Goal: Transaction & Acquisition: Book appointment/travel/reservation

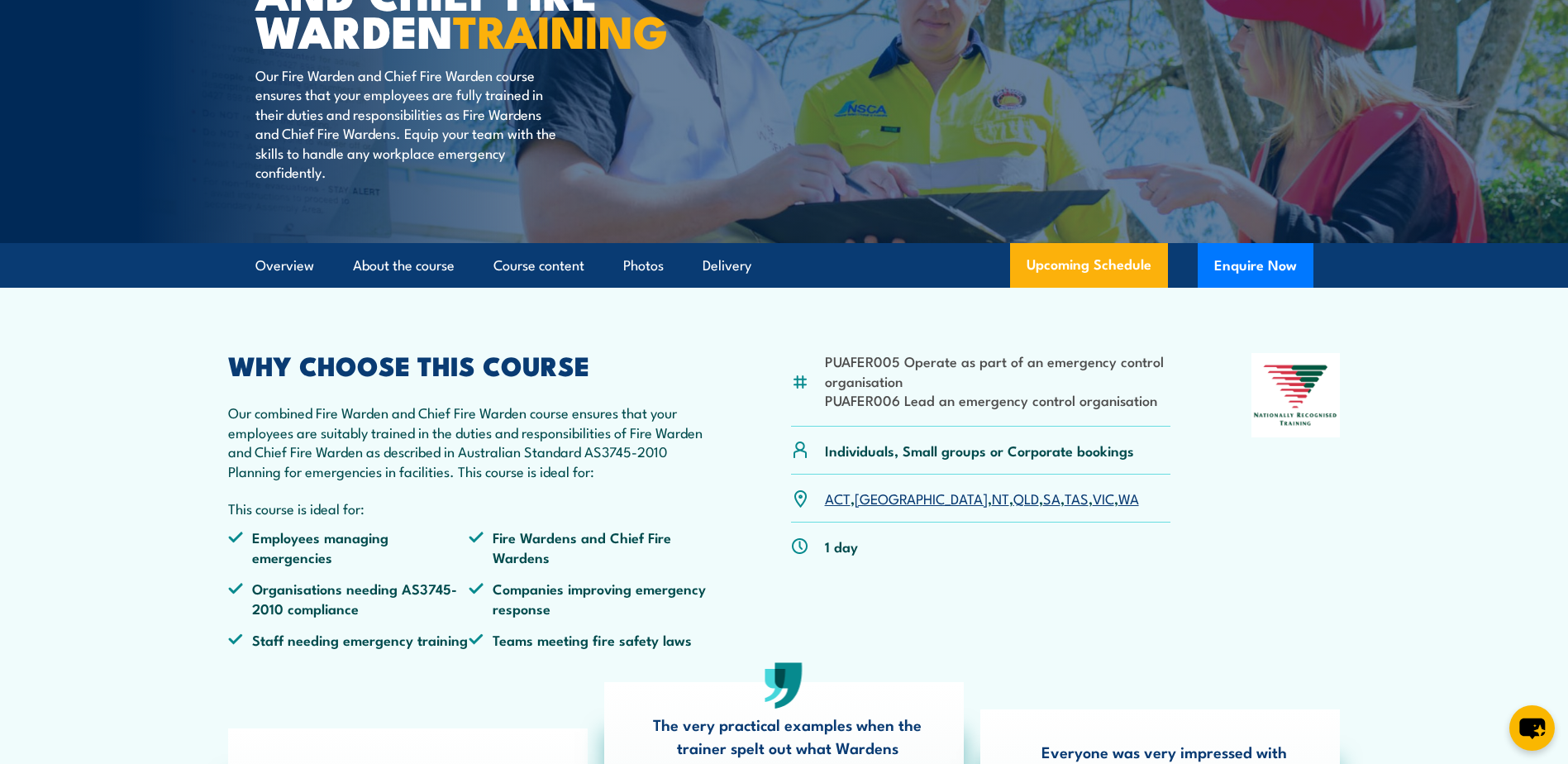
drag, startPoint x: 876, startPoint y: 543, endPoint x: 889, endPoint y: 541, distance: 13.2
click at [876, 508] on link "[GEOGRAPHIC_DATA]" at bounding box center [922, 498] width 134 height 20
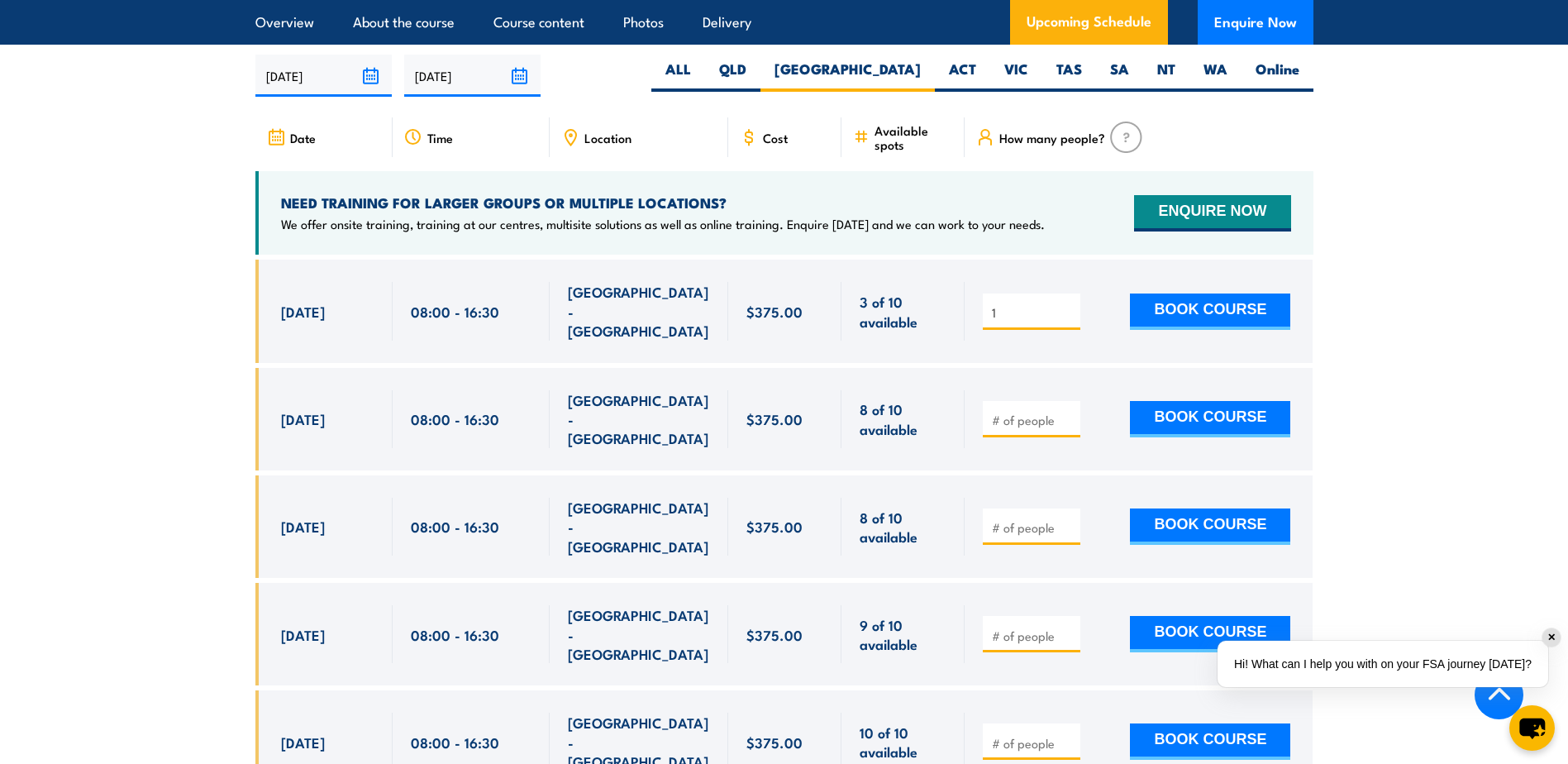
type input "1"
click at [1069, 304] on input "1" at bounding box center [1033, 312] width 83 height 17
click at [1190, 299] on button "BOOK COURSE" at bounding box center [1210, 311] width 160 height 36
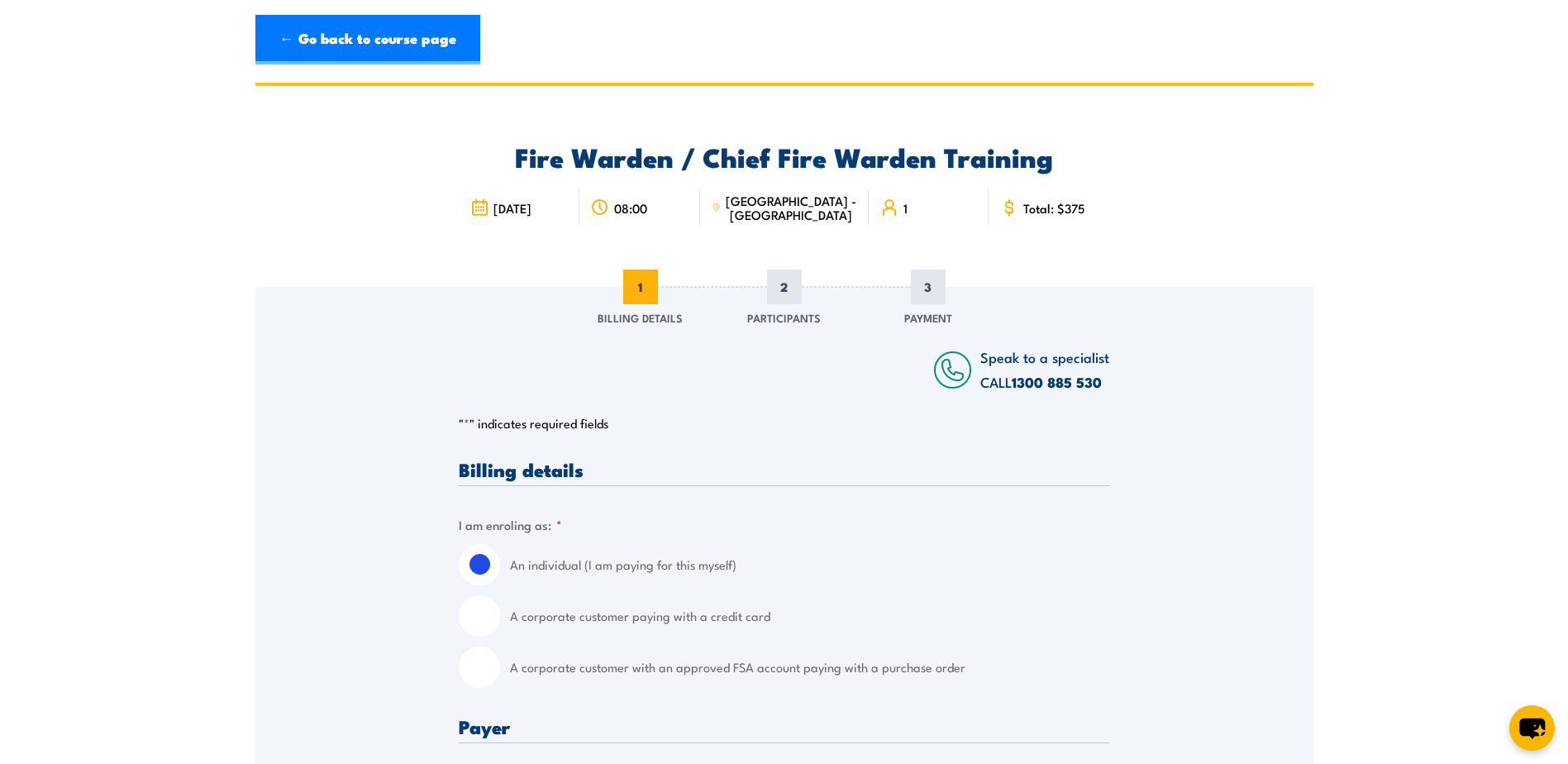
click at [482, 617] on input "A corporate customer paying with a credit card" at bounding box center [478, 615] width 41 height 41
radio input "true"
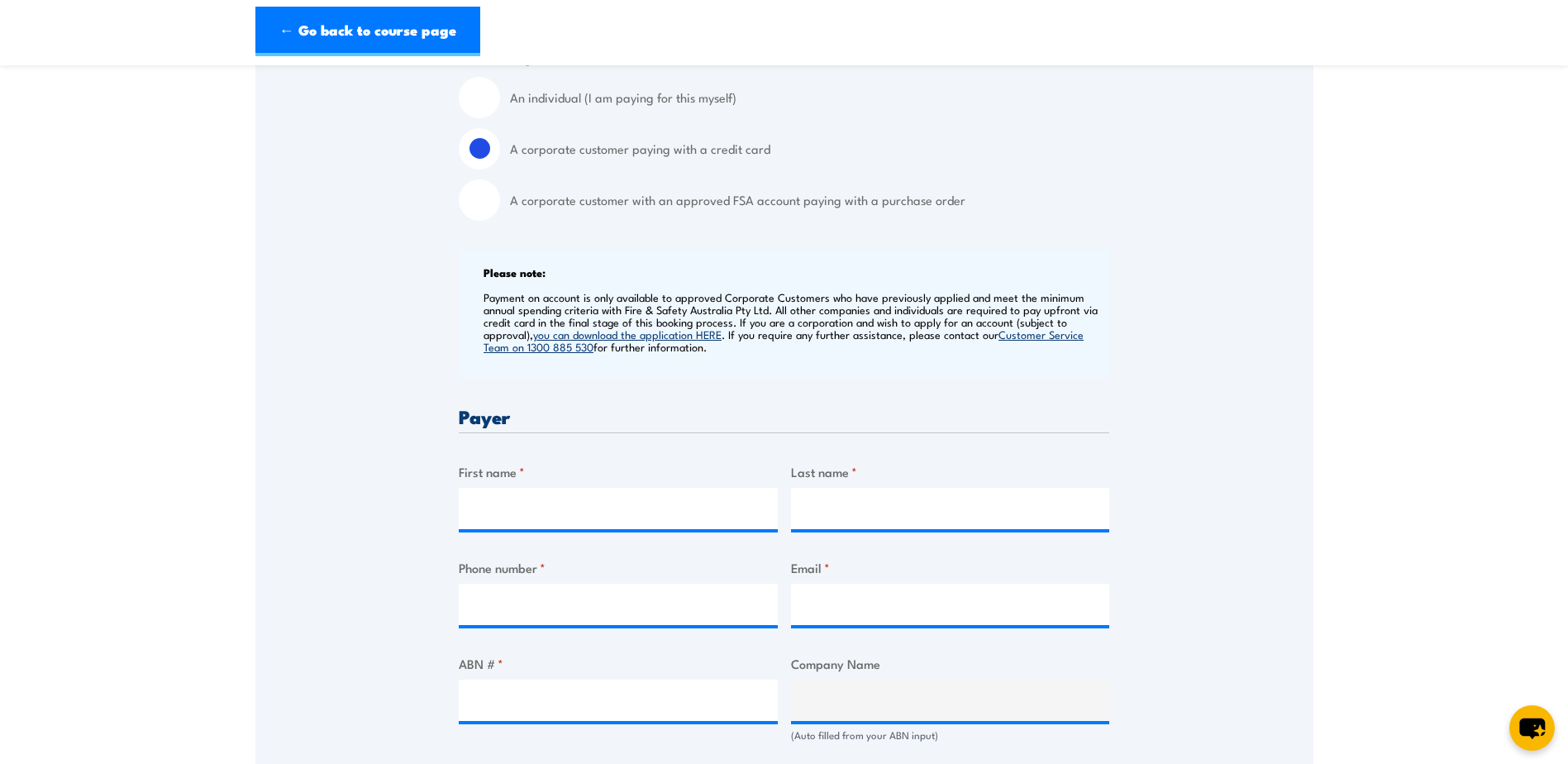
scroll to position [497, 0]
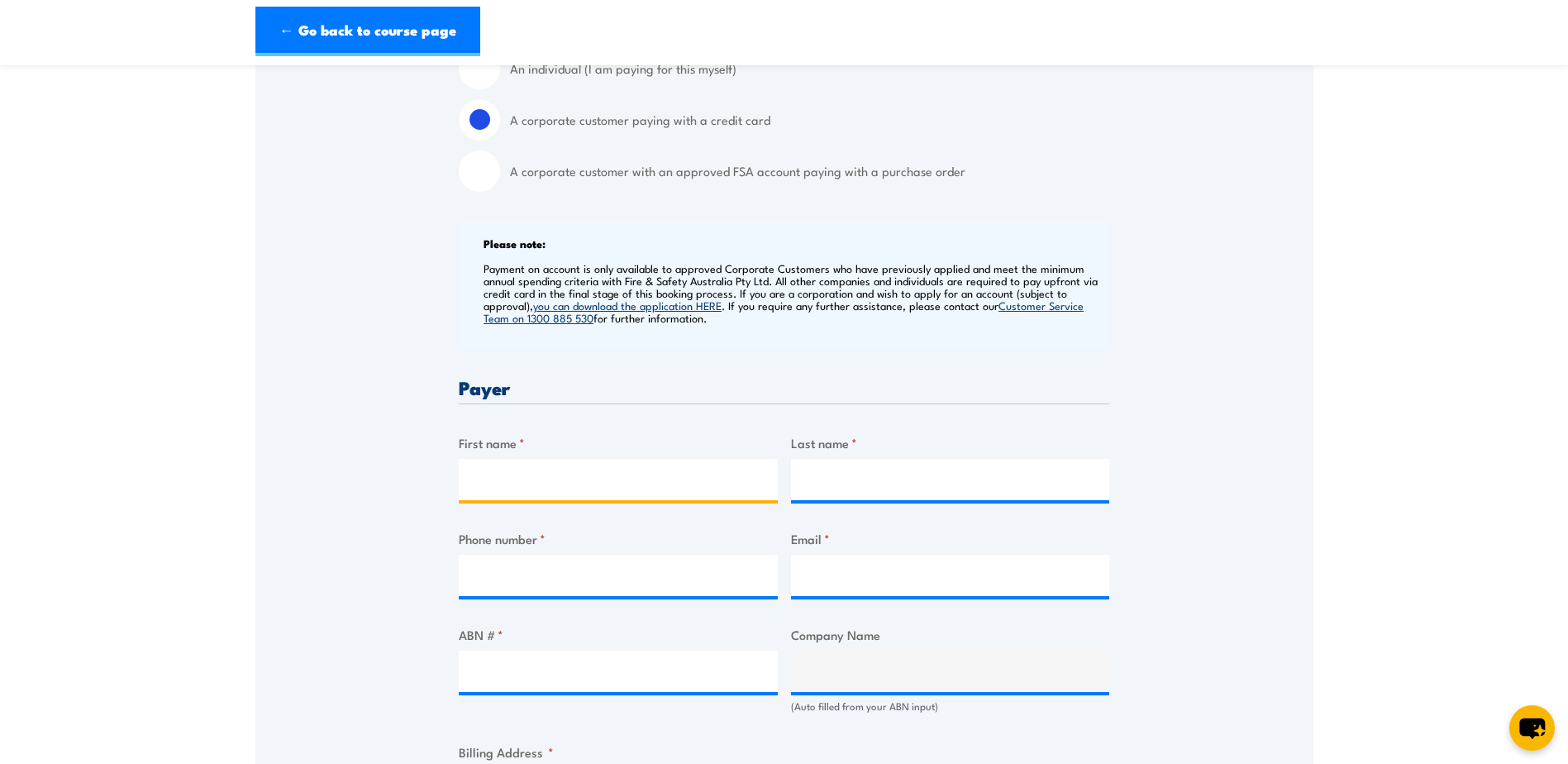
click at [507, 467] on input "First name *" at bounding box center [618, 479] width 319 height 41
type input "Angela"
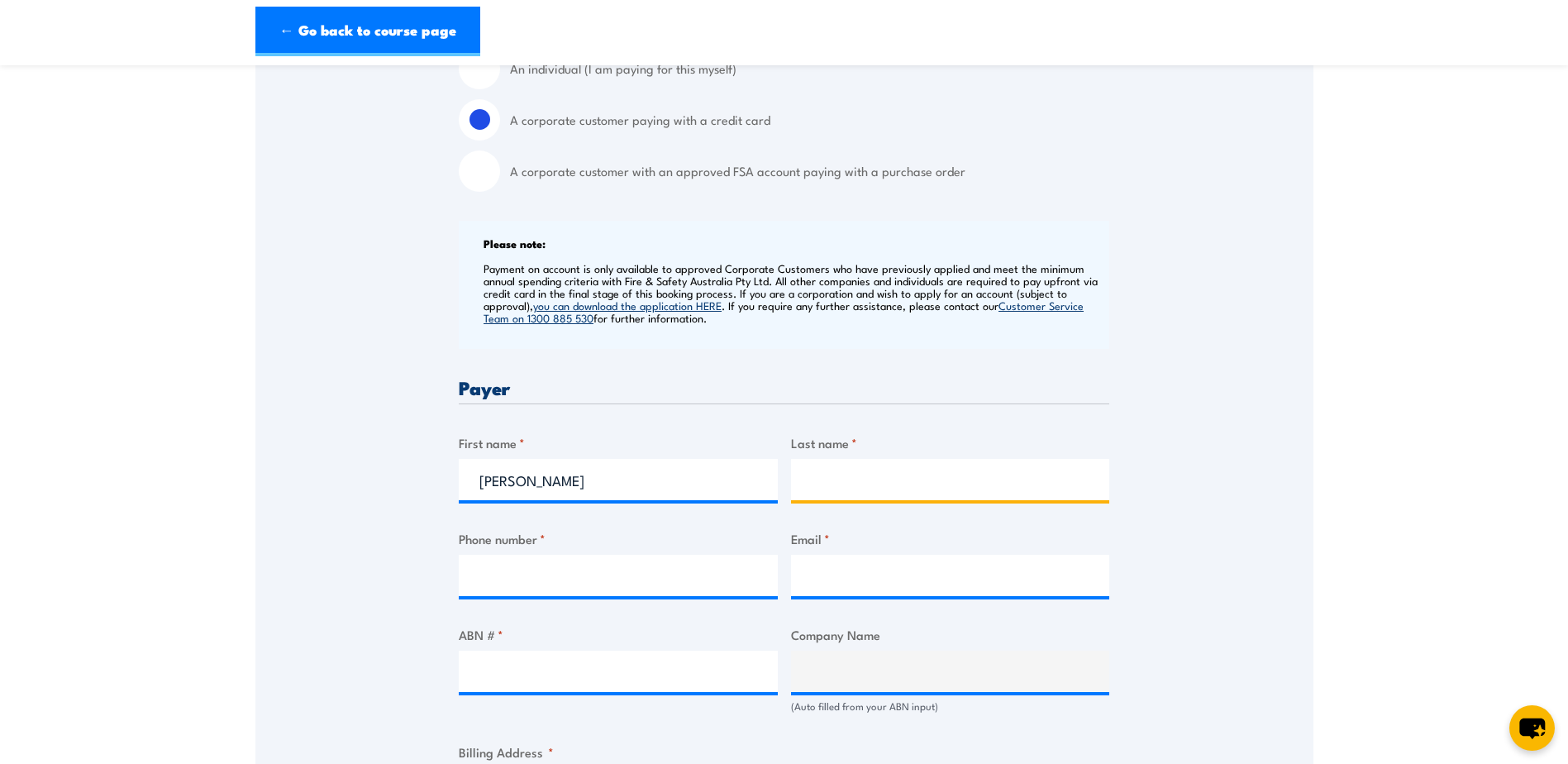
click at [835, 488] on input "Last name *" at bounding box center [951, 479] width 319 height 41
type input "Buckley"
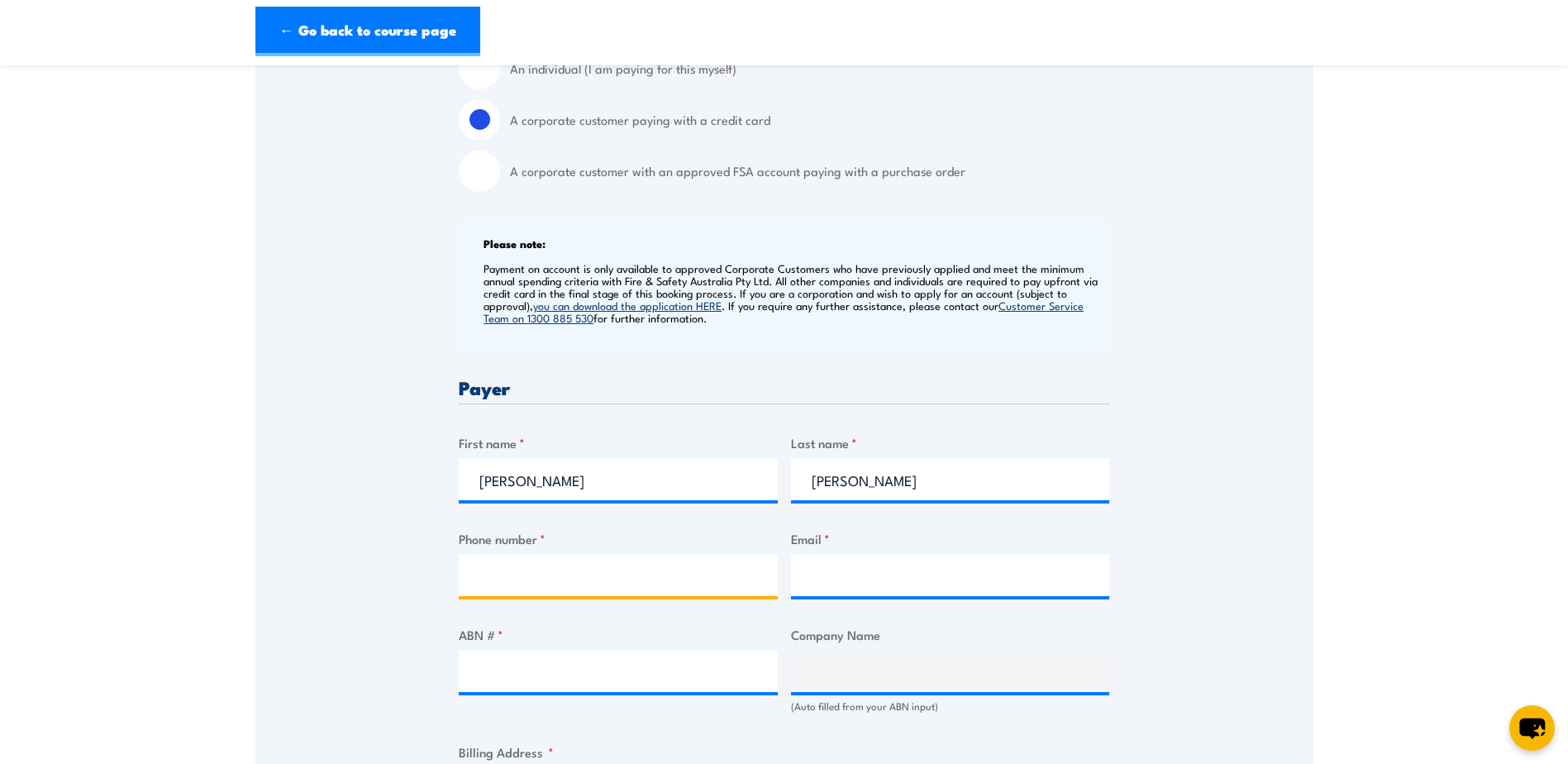
click at [642, 583] on input "Phone number *" at bounding box center [618, 574] width 319 height 41
click at [520, 573] on input "Phone number *" at bounding box center [618, 574] width 319 height 41
type input "03 9487 9552"
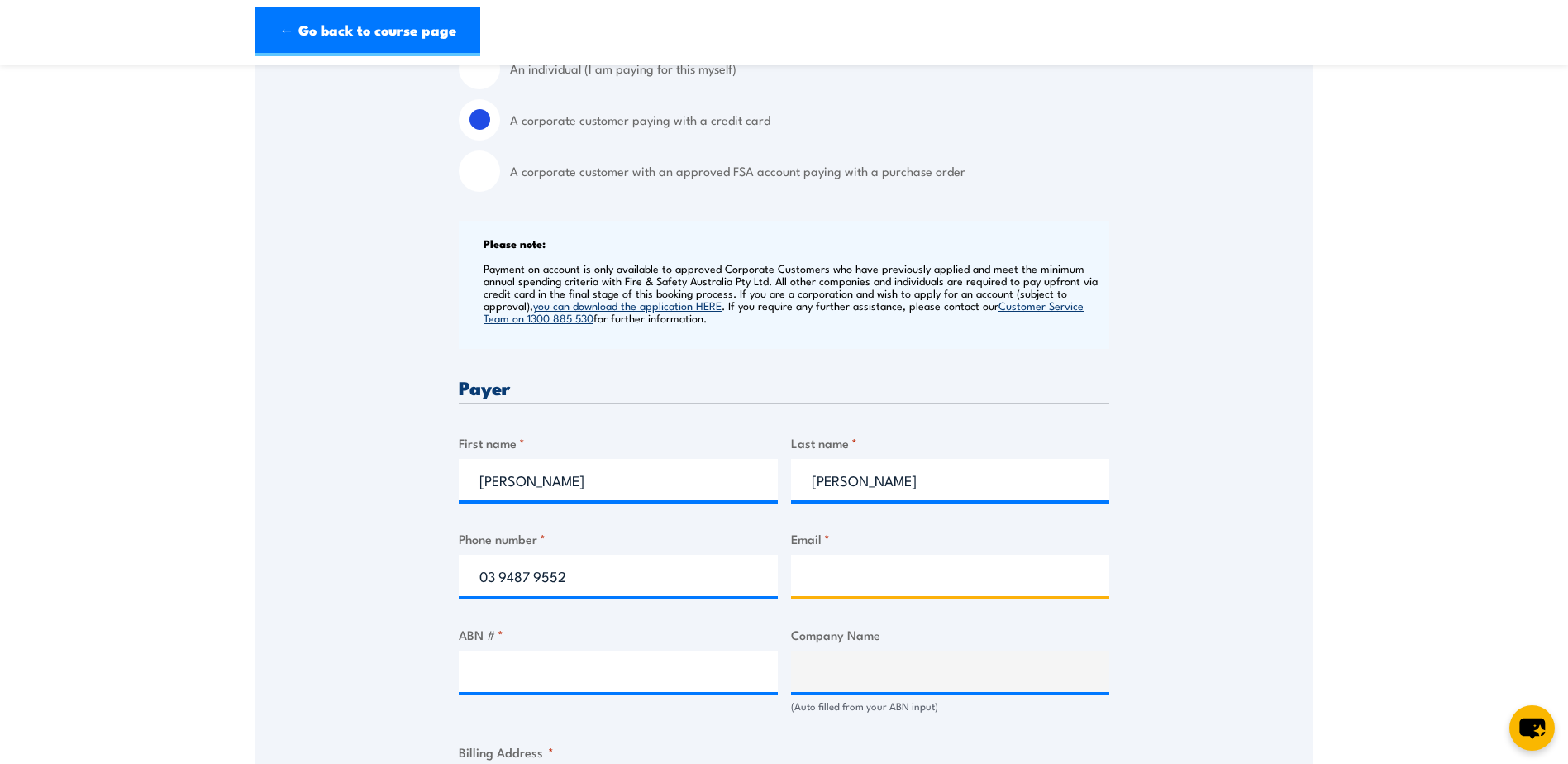
click at [845, 573] on input "Email *" at bounding box center [951, 574] width 319 height 41
click at [821, 584] on input "Email *" at bounding box center [951, 574] width 319 height 41
type input "peopleandculture@corval.net.au"
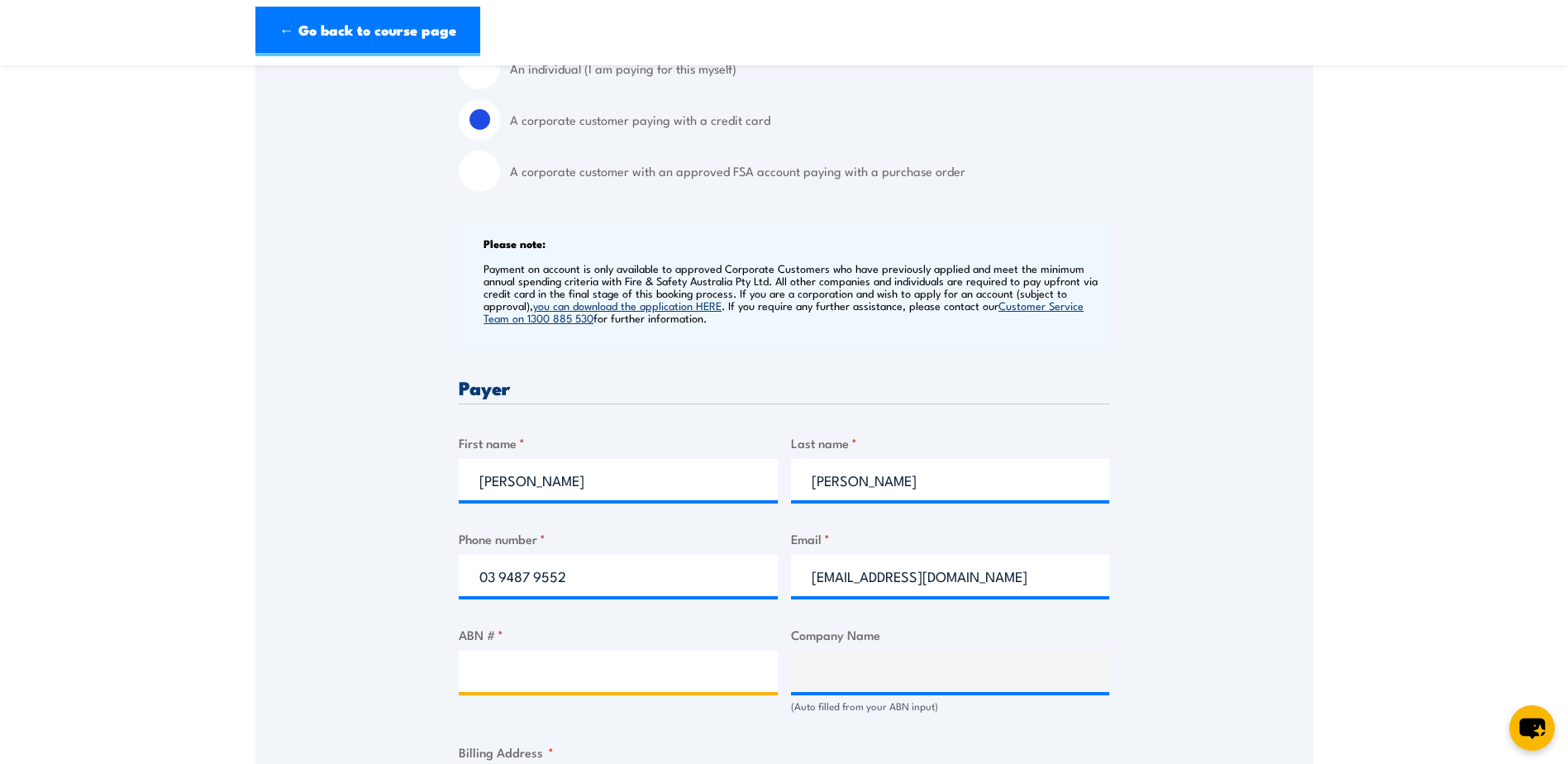
click at [656, 674] on input "ABN # *" at bounding box center [618, 671] width 319 height 41
type input "P"
click at [714, 705] on div "ABN # *" at bounding box center [618, 669] width 319 height 89
click at [1127, 559] on div "Speak to a specialist CALL 1300 885 530 CALL 1300 885 530 " * " indicates requi…" at bounding box center [784, 688] width 1059 height 1795
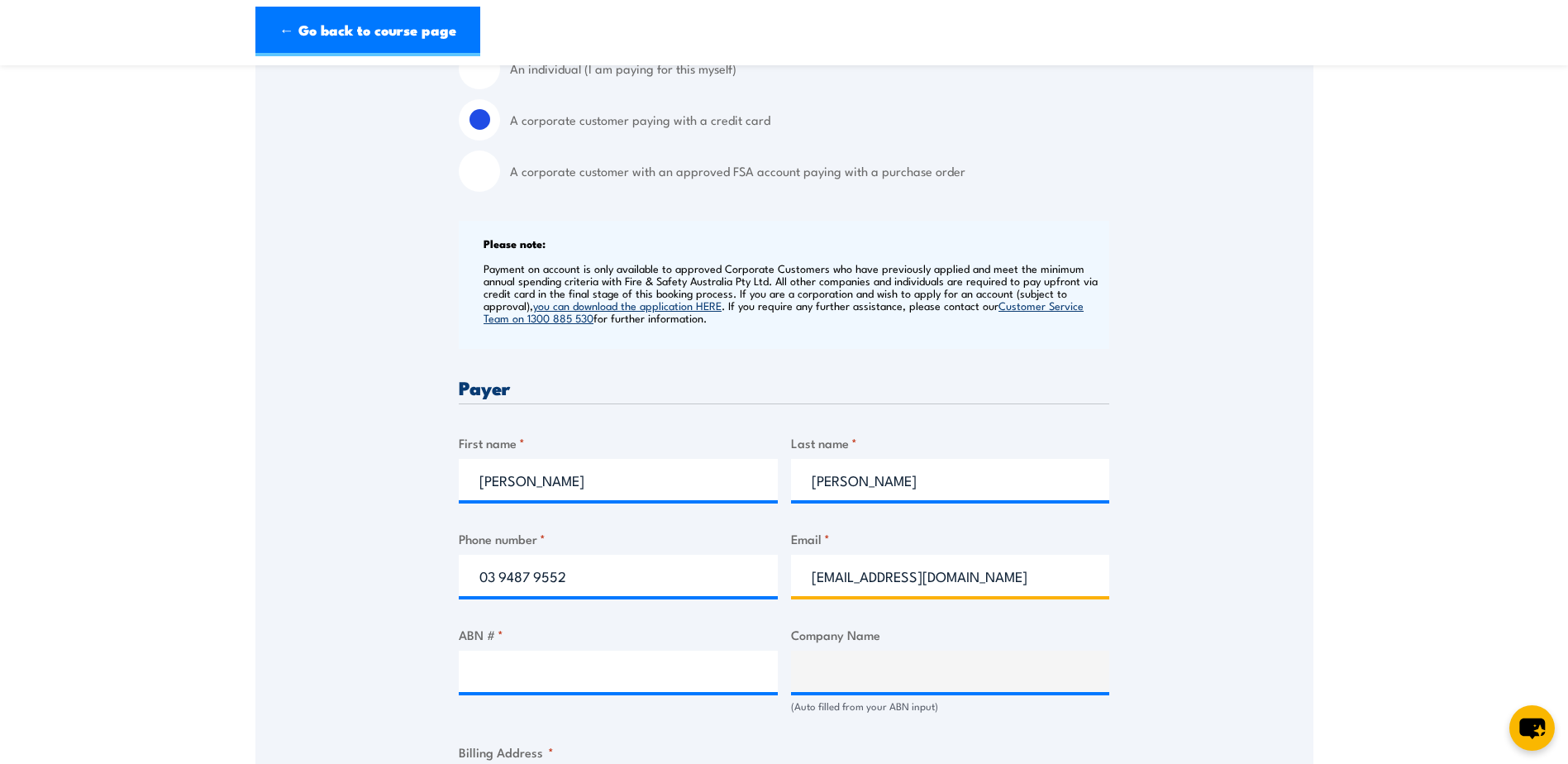
click at [1056, 584] on input "peopleandculture@corval.net.au" at bounding box center [951, 574] width 319 height 41
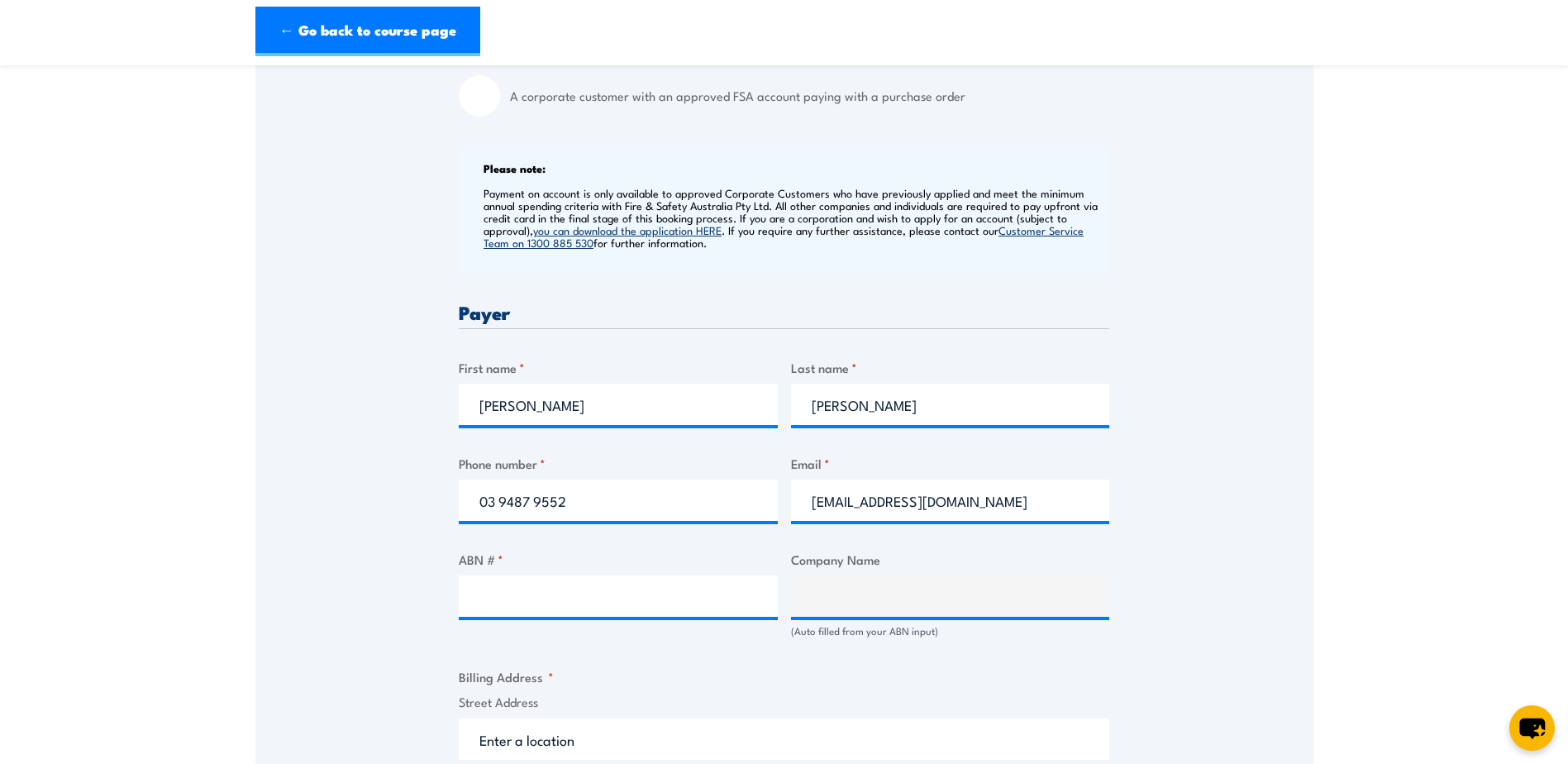
scroll to position [744, 0]
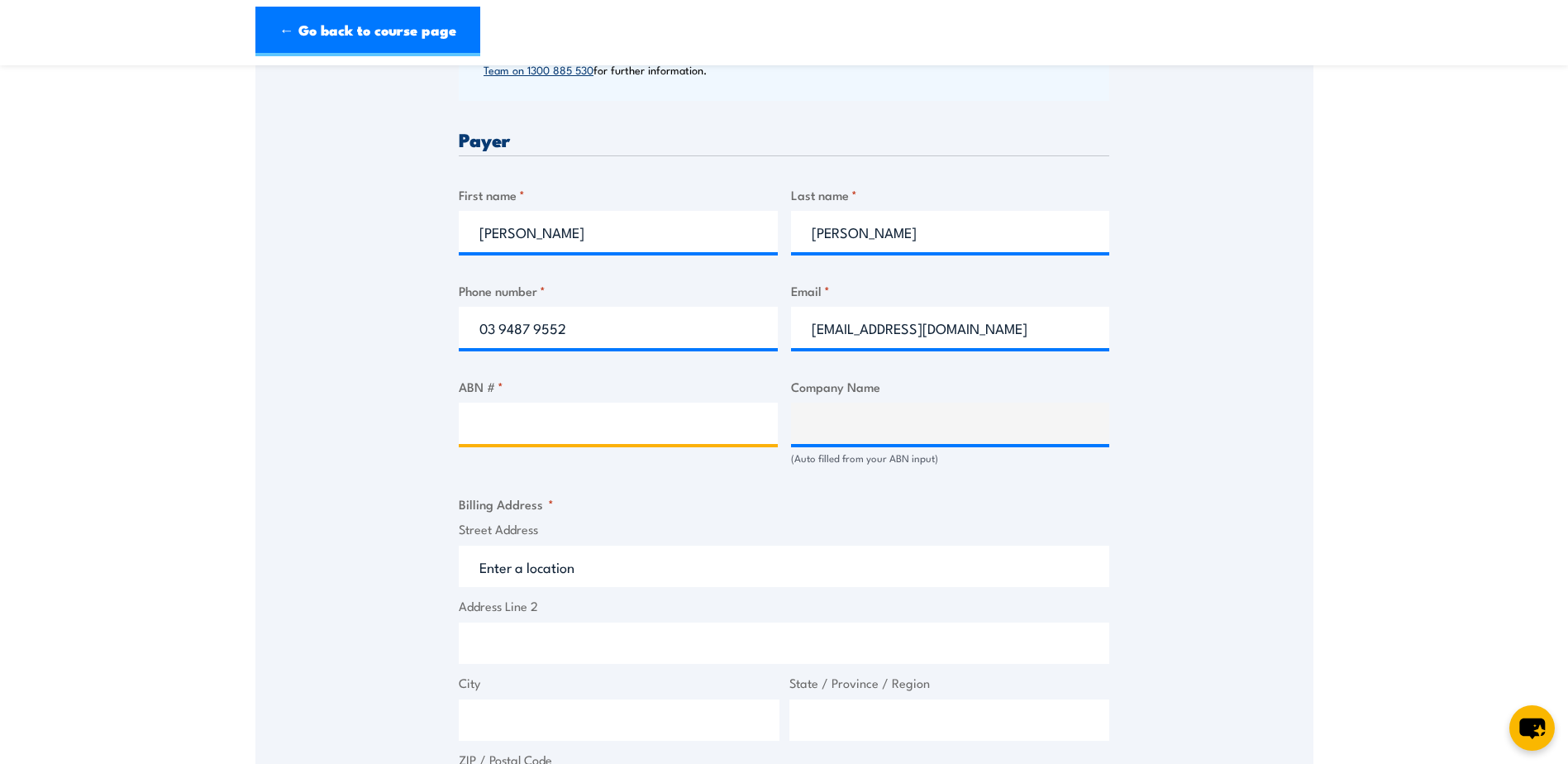
click at [520, 424] on input "ABN # *" at bounding box center [618, 423] width 319 height 41
click at [552, 412] on input "ABN # *" at bounding box center [618, 423] width 319 height 41
type input "96099181905"
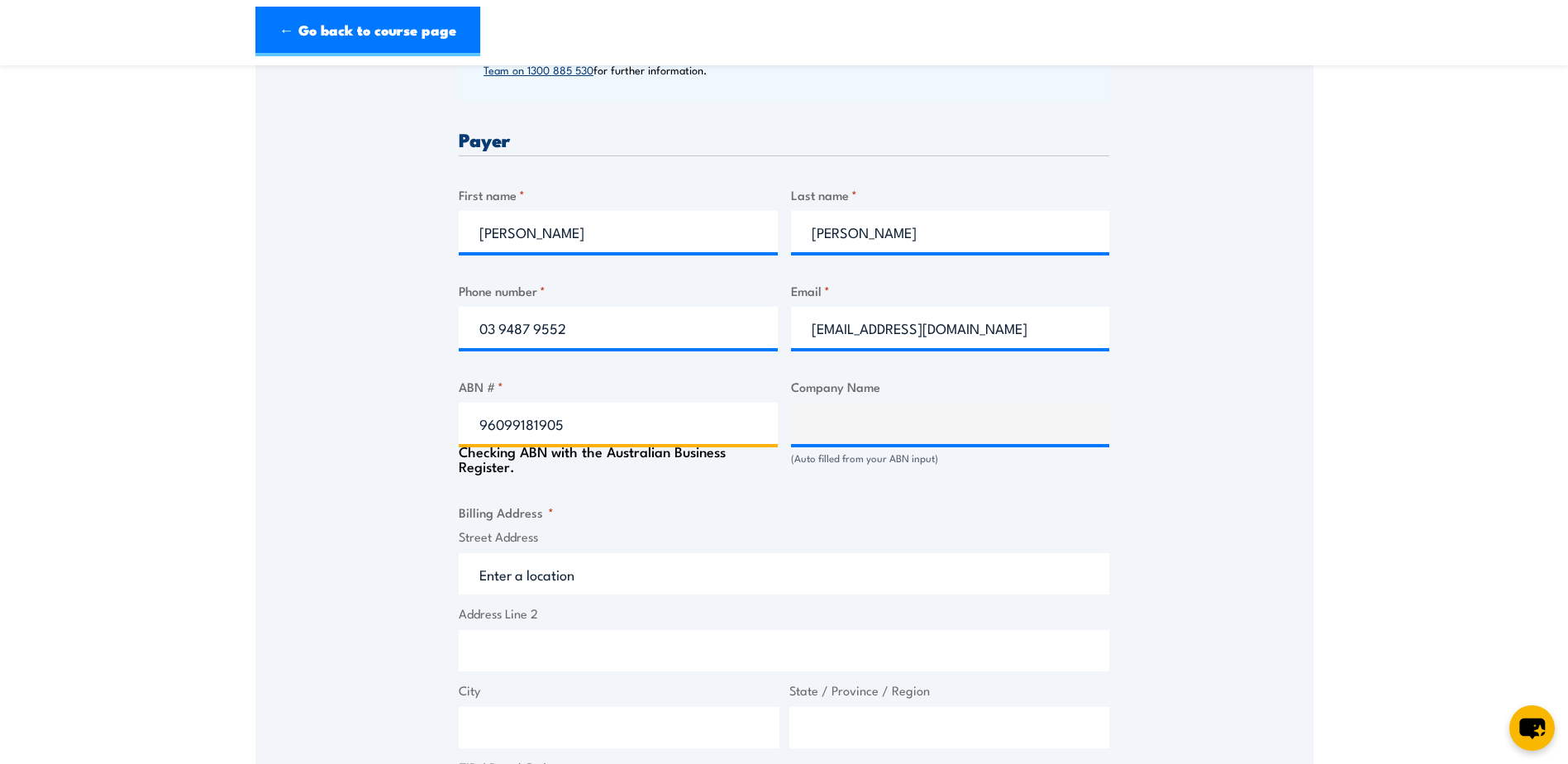
type input "PAKVAL OPERATIONS PTY LTD"
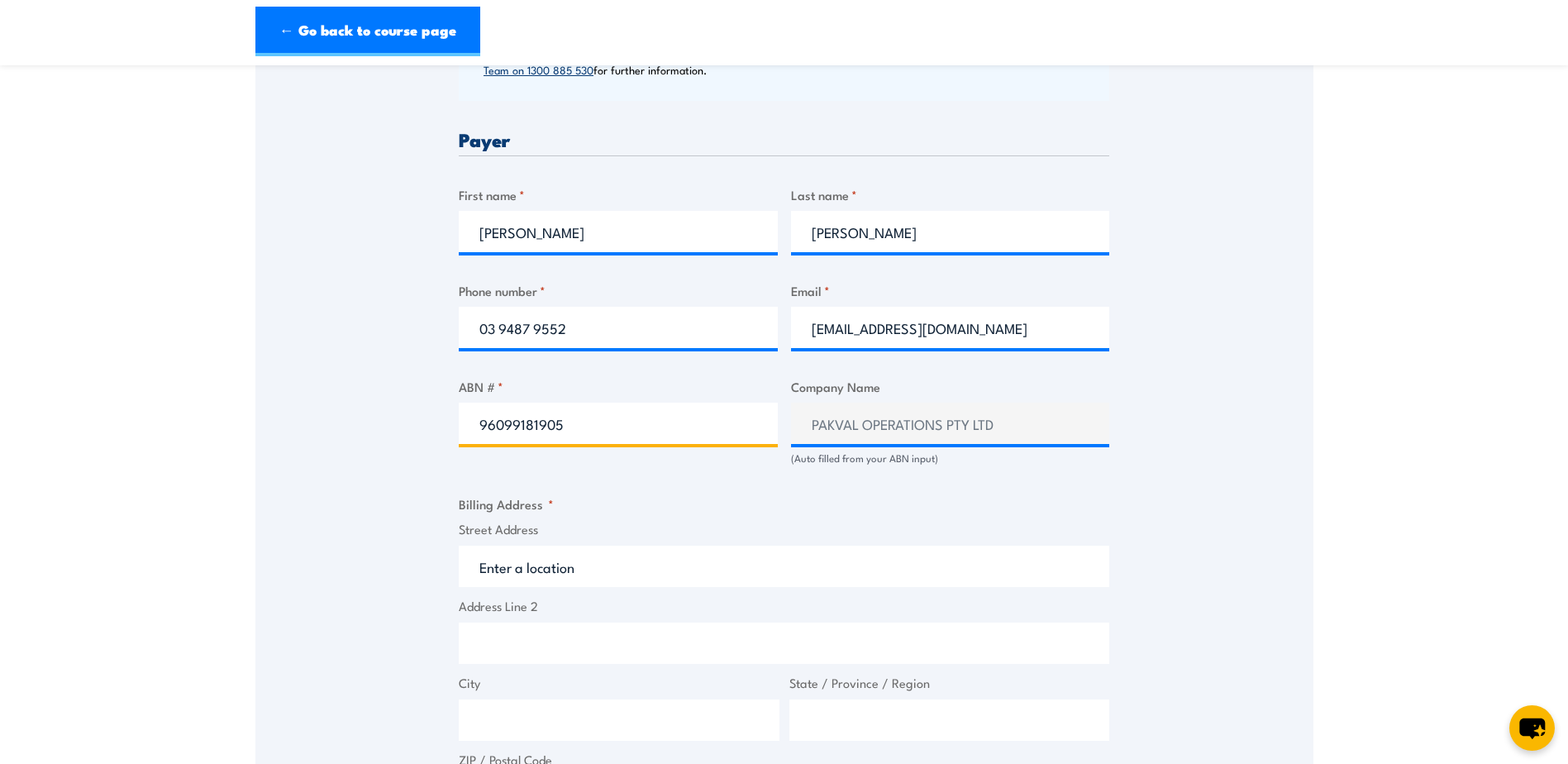
type input "96099181905"
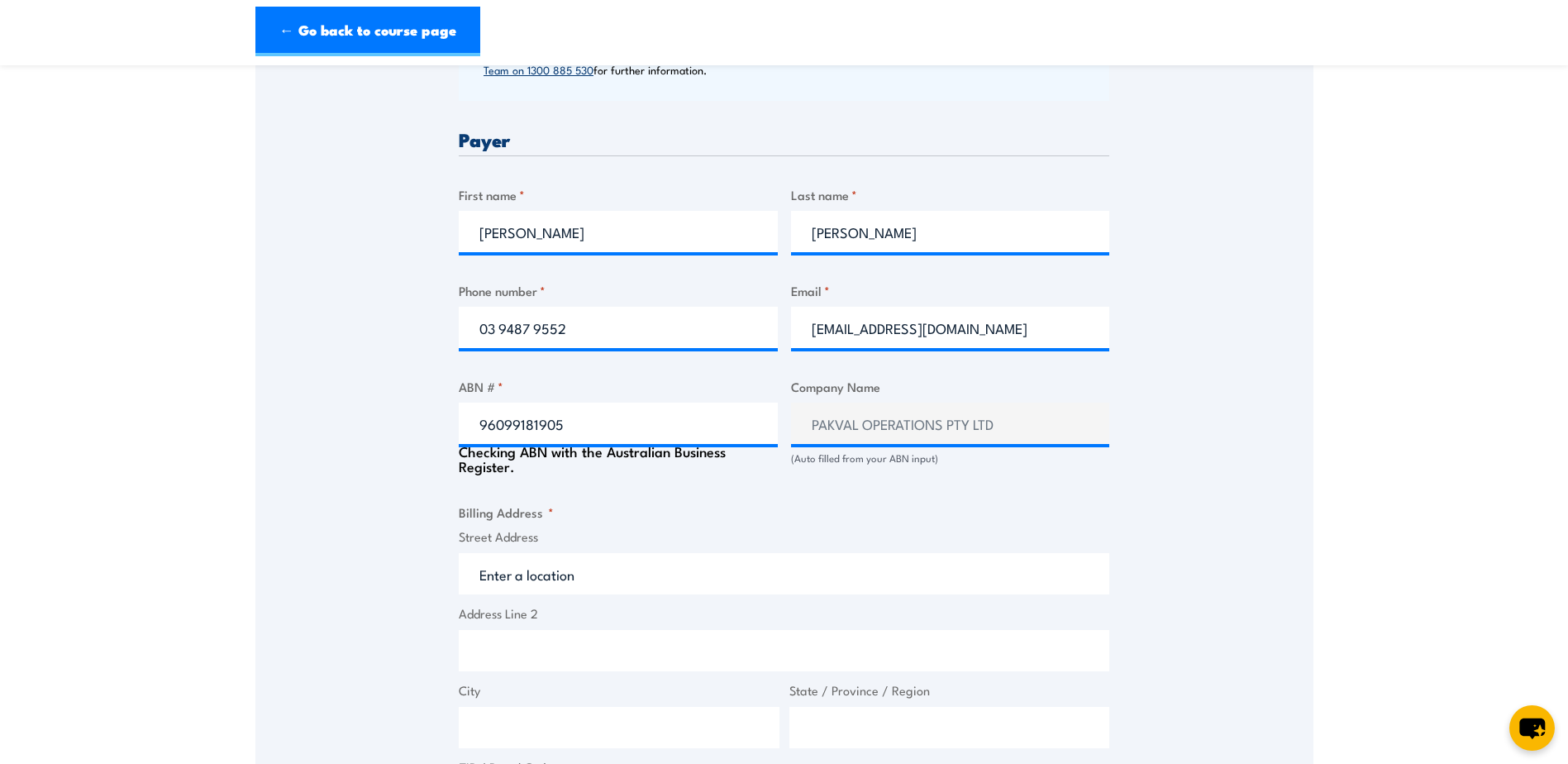
click at [634, 555] on input "Street Address" at bounding box center [784, 573] width 651 height 41
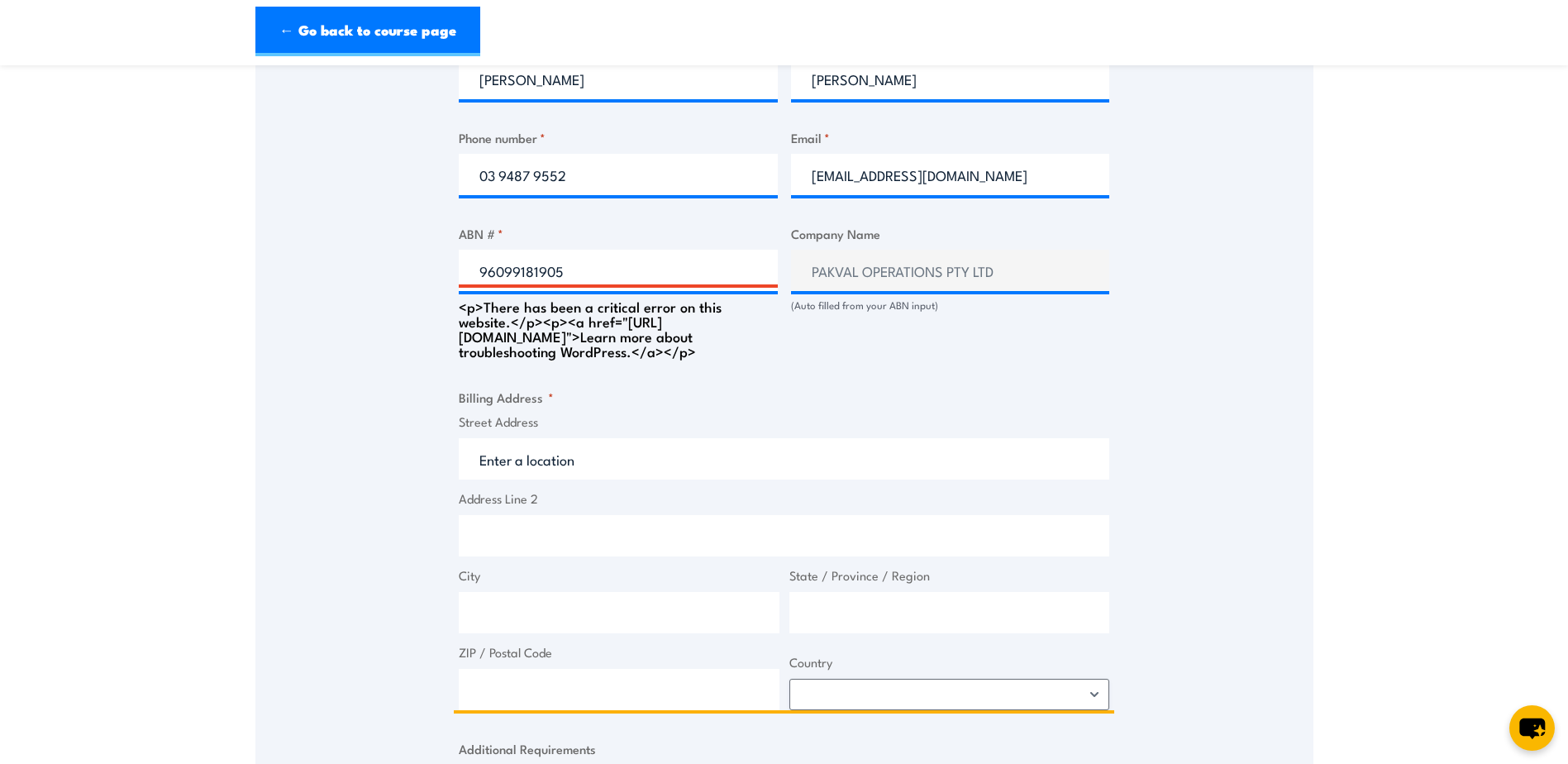
scroll to position [910, 0]
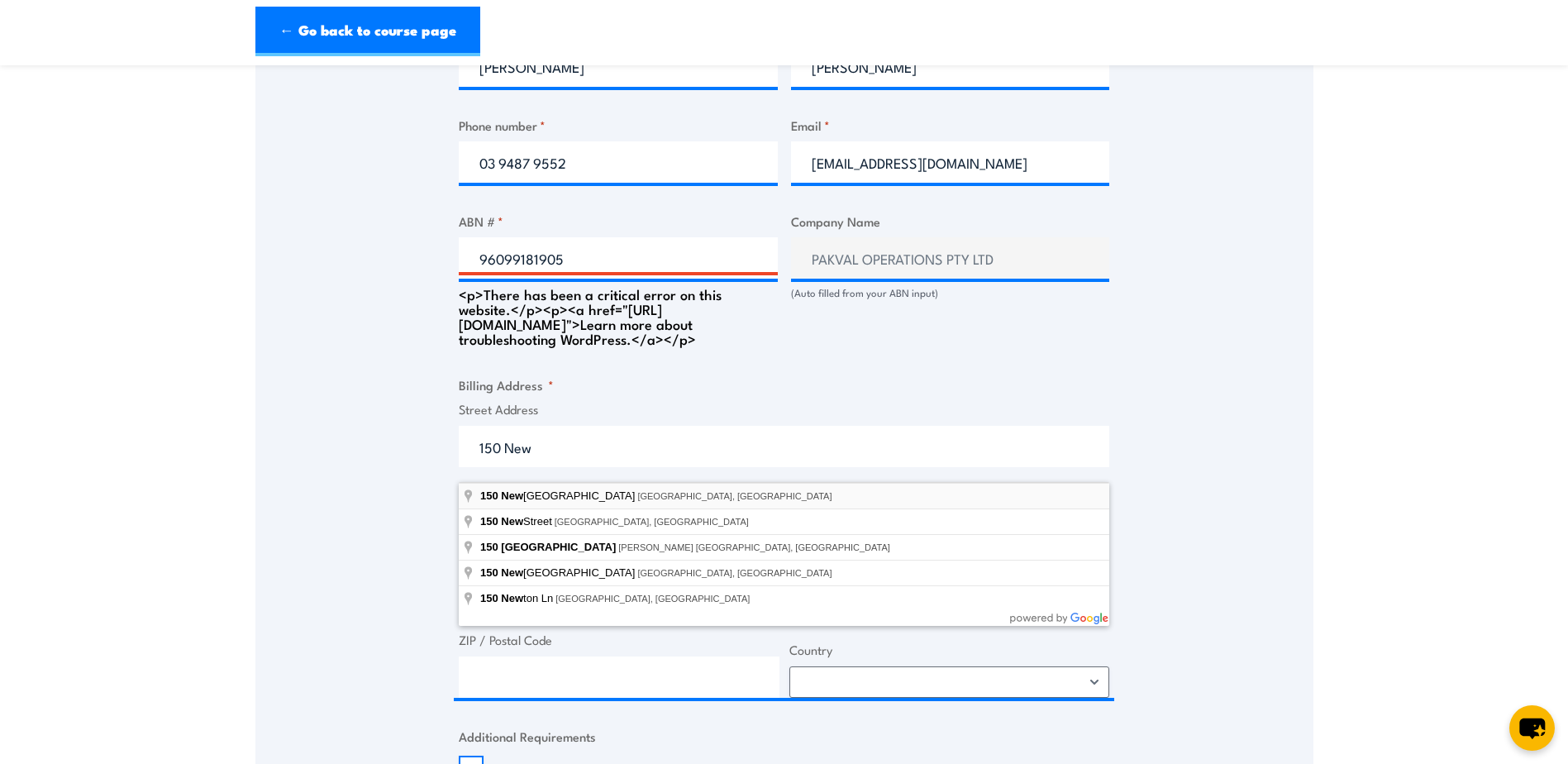
type input "150 Newlands Road, Coburg North VIC, Australia"
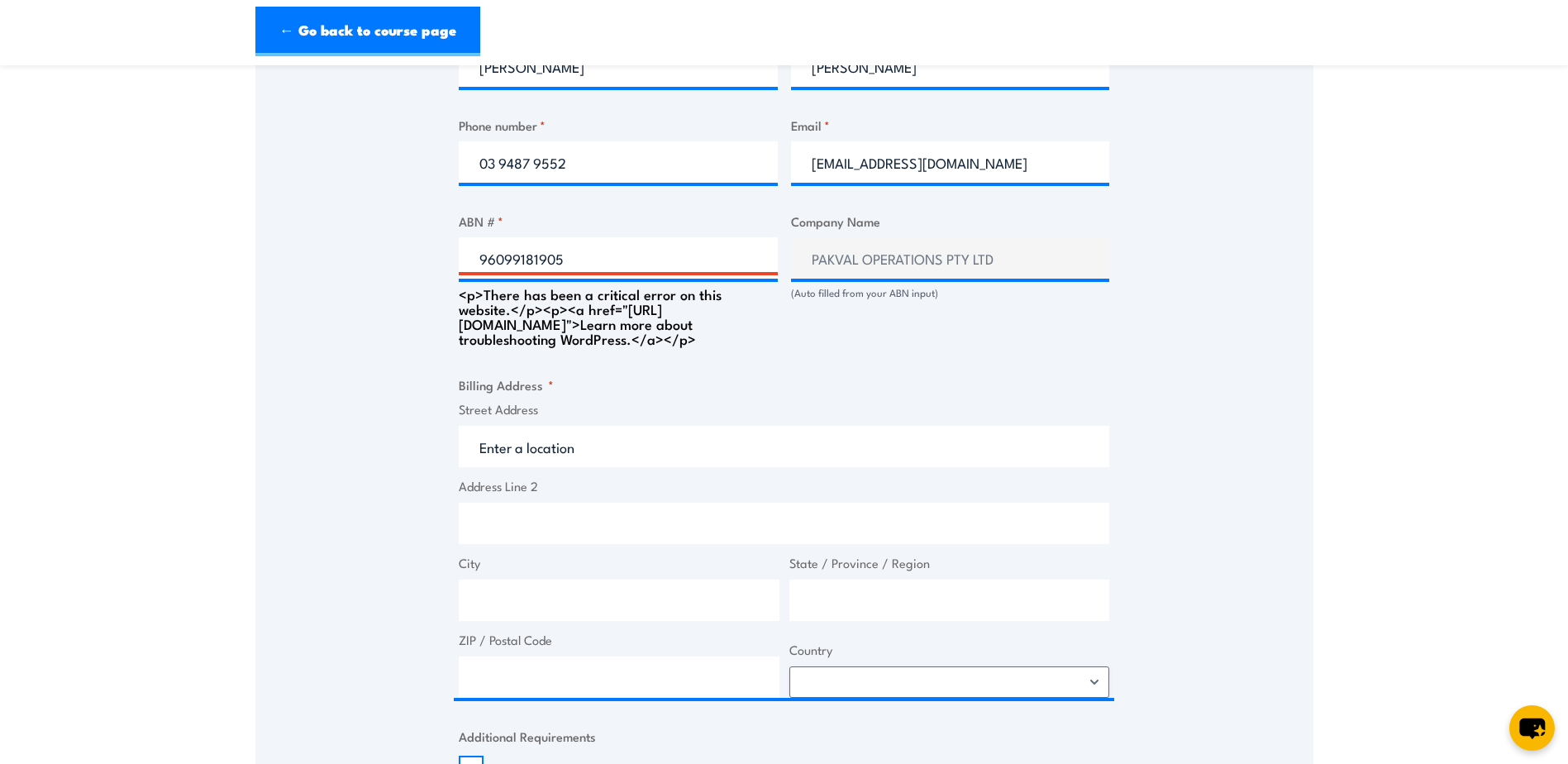
type input "150 Newlands Rd"
type input "Coburg North"
type input "Victoria"
type input "3058"
select select "[GEOGRAPHIC_DATA]"
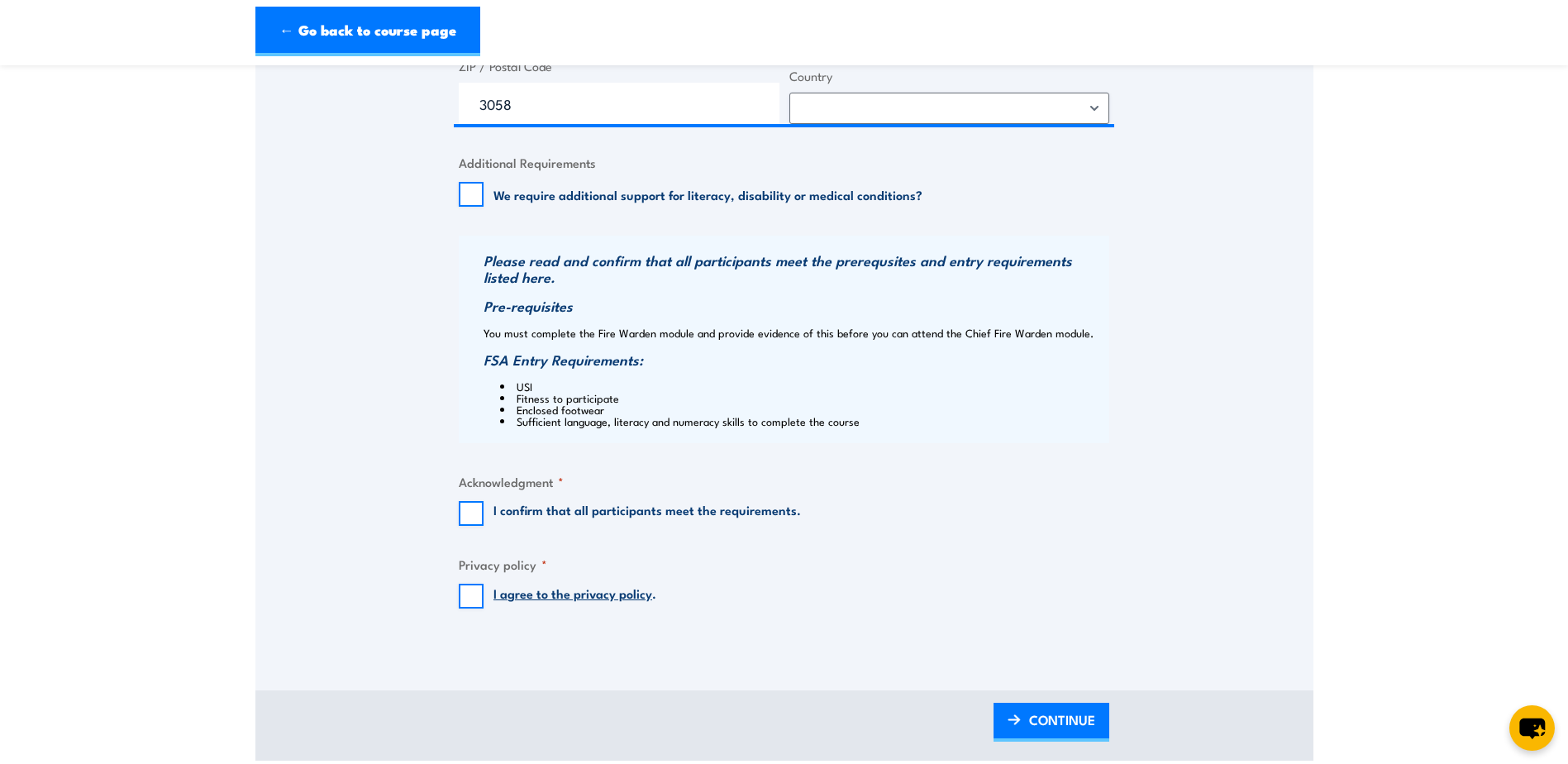
scroll to position [1489, 0]
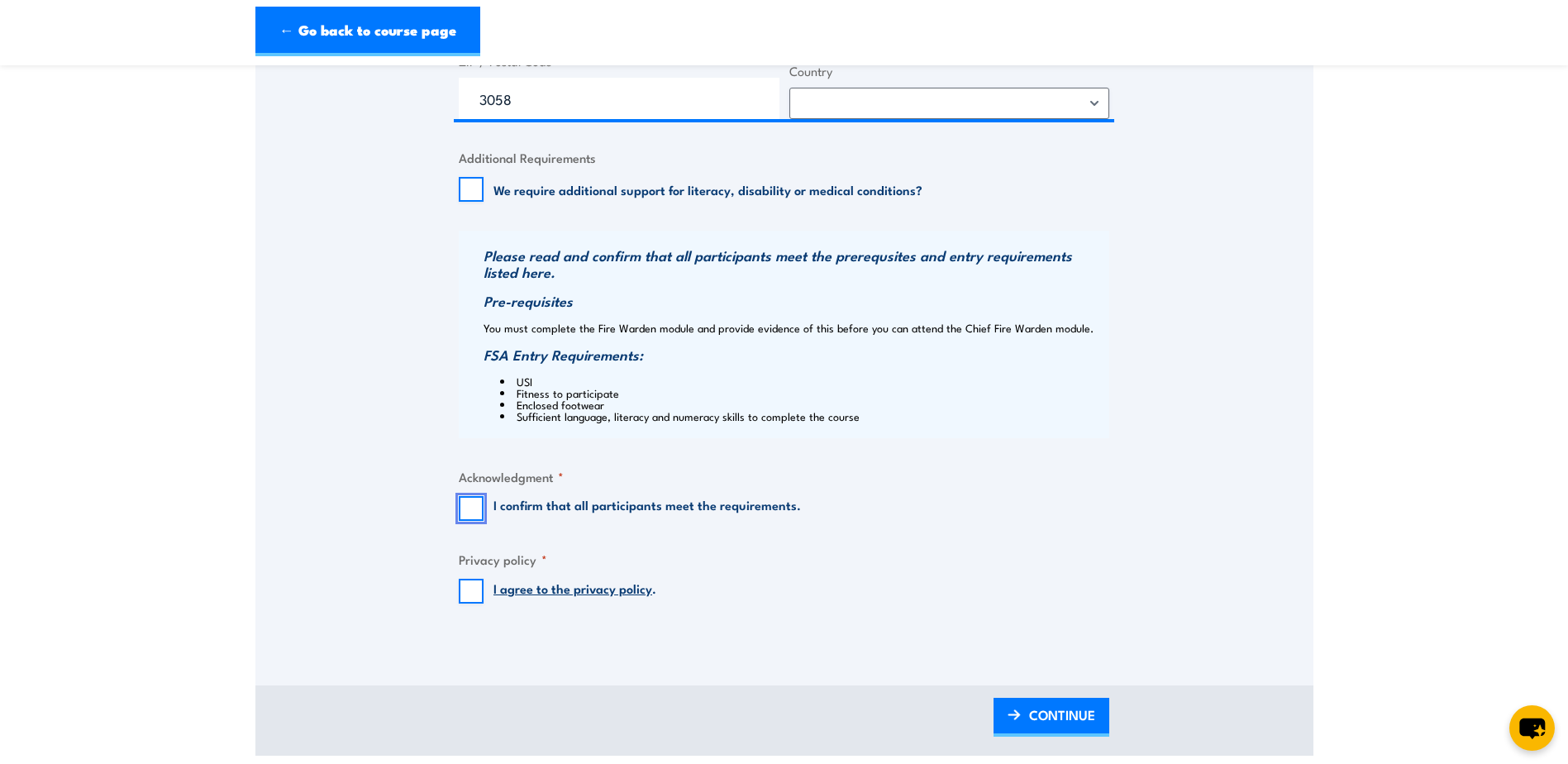
click at [478, 521] on input "I confirm that all participants meet the requirements." at bounding box center [470, 509] width 25 height 25
checkbox input "true"
click at [477, 603] on input "I agree to the privacy policy ." at bounding box center [470, 591] width 25 height 25
checkbox input "true"
click at [1039, 717] on span "CONTINUE" at bounding box center [1063, 715] width 66 height 44
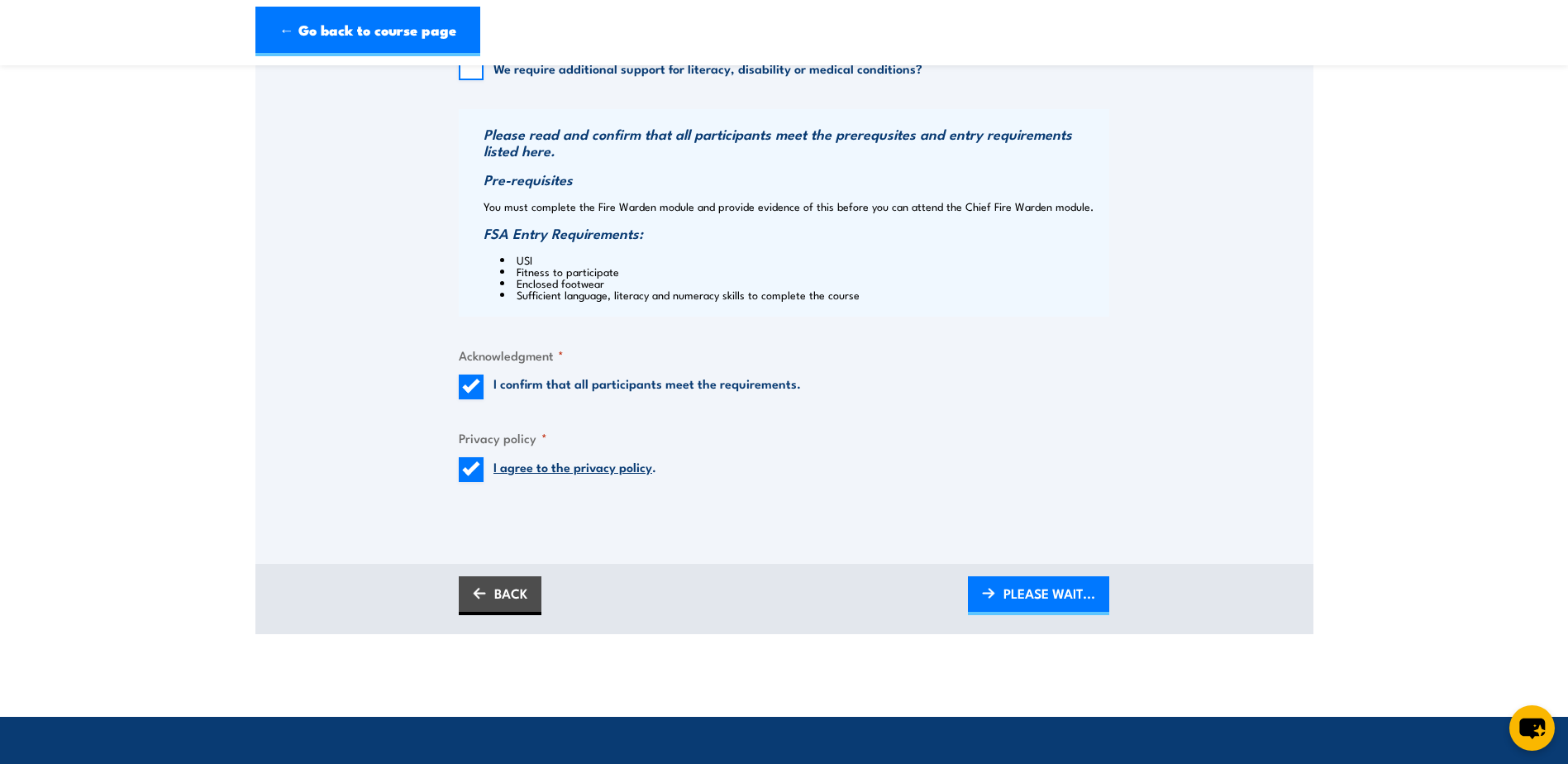
scroll to position [1655, 0]
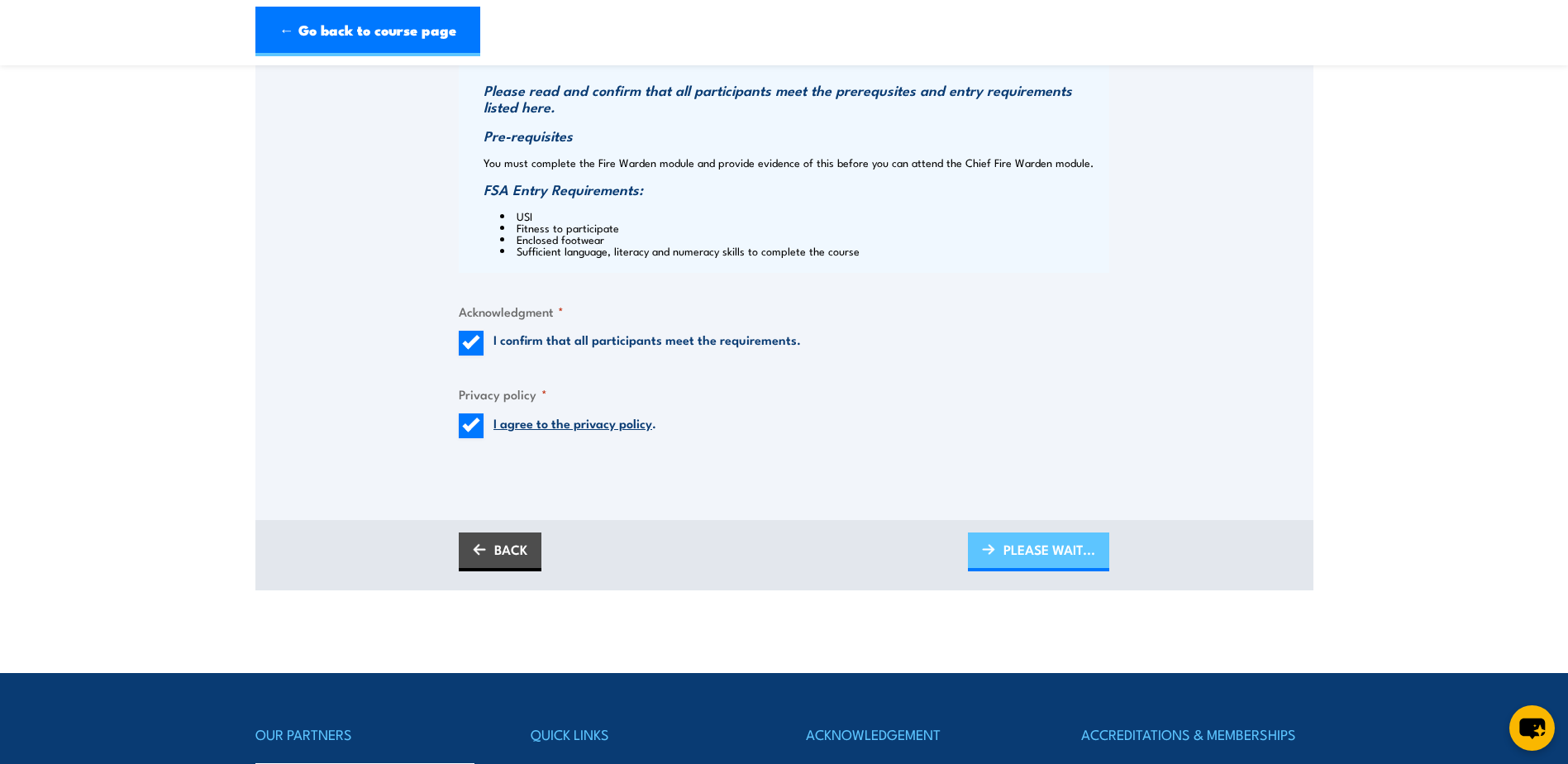
click at [1015, 569] on span "PLEASE WAIT..." at bounding box center [1050, 550] width 92 height 44
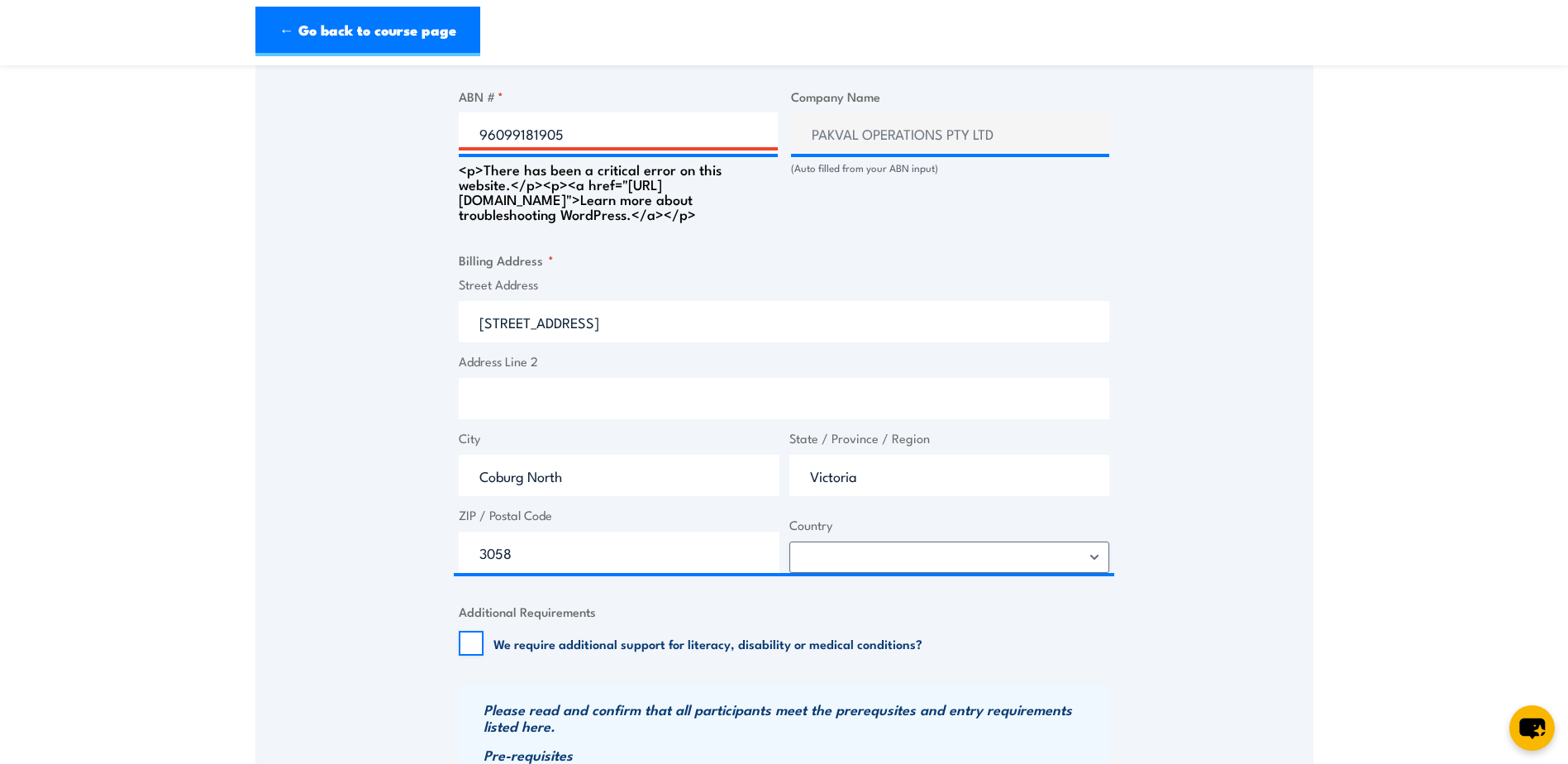
scroll to position [744, 0]
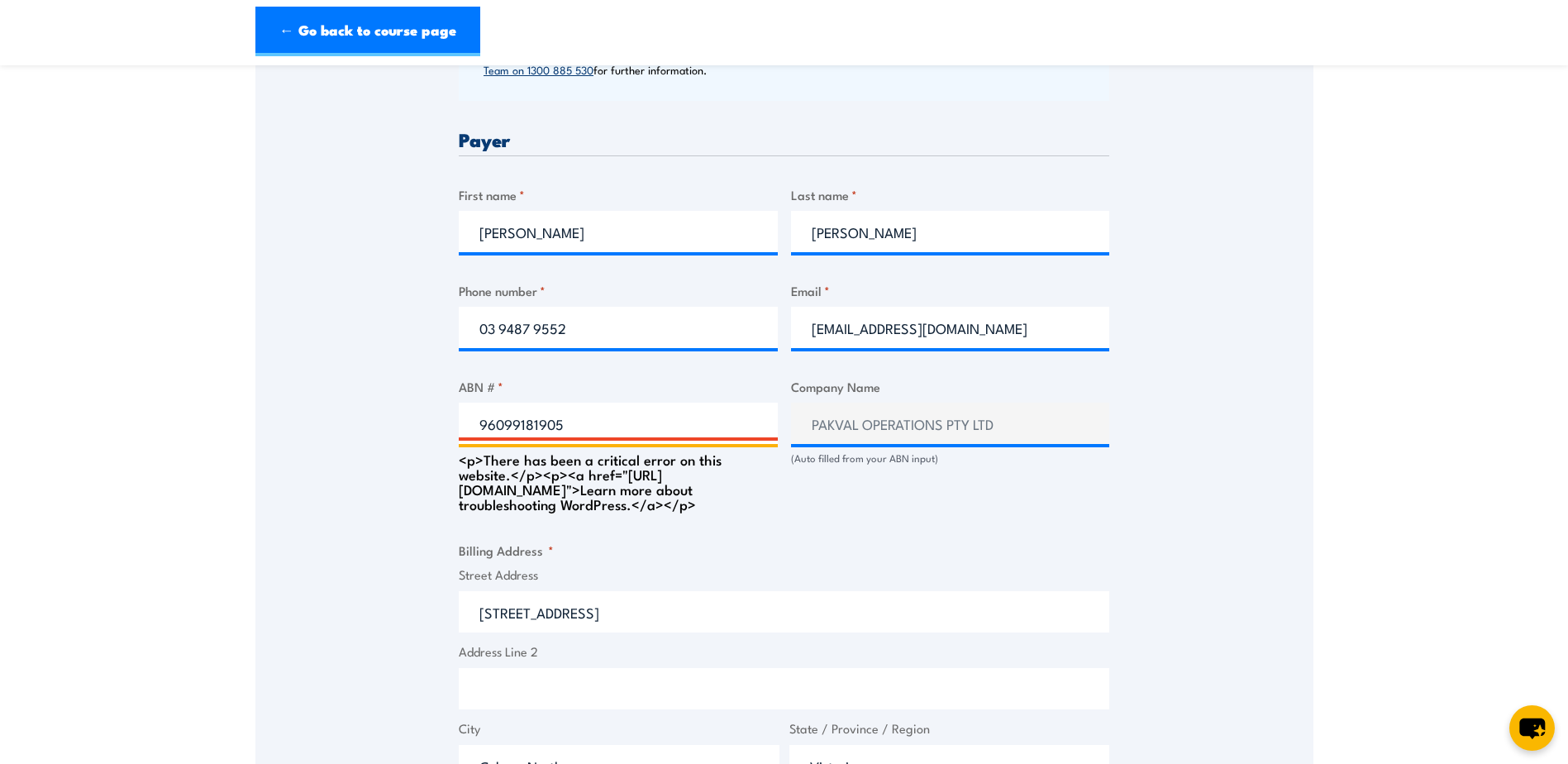
click at [691, 429] on input "96099181905" at bounding box center [618, 423] width 319 height 41
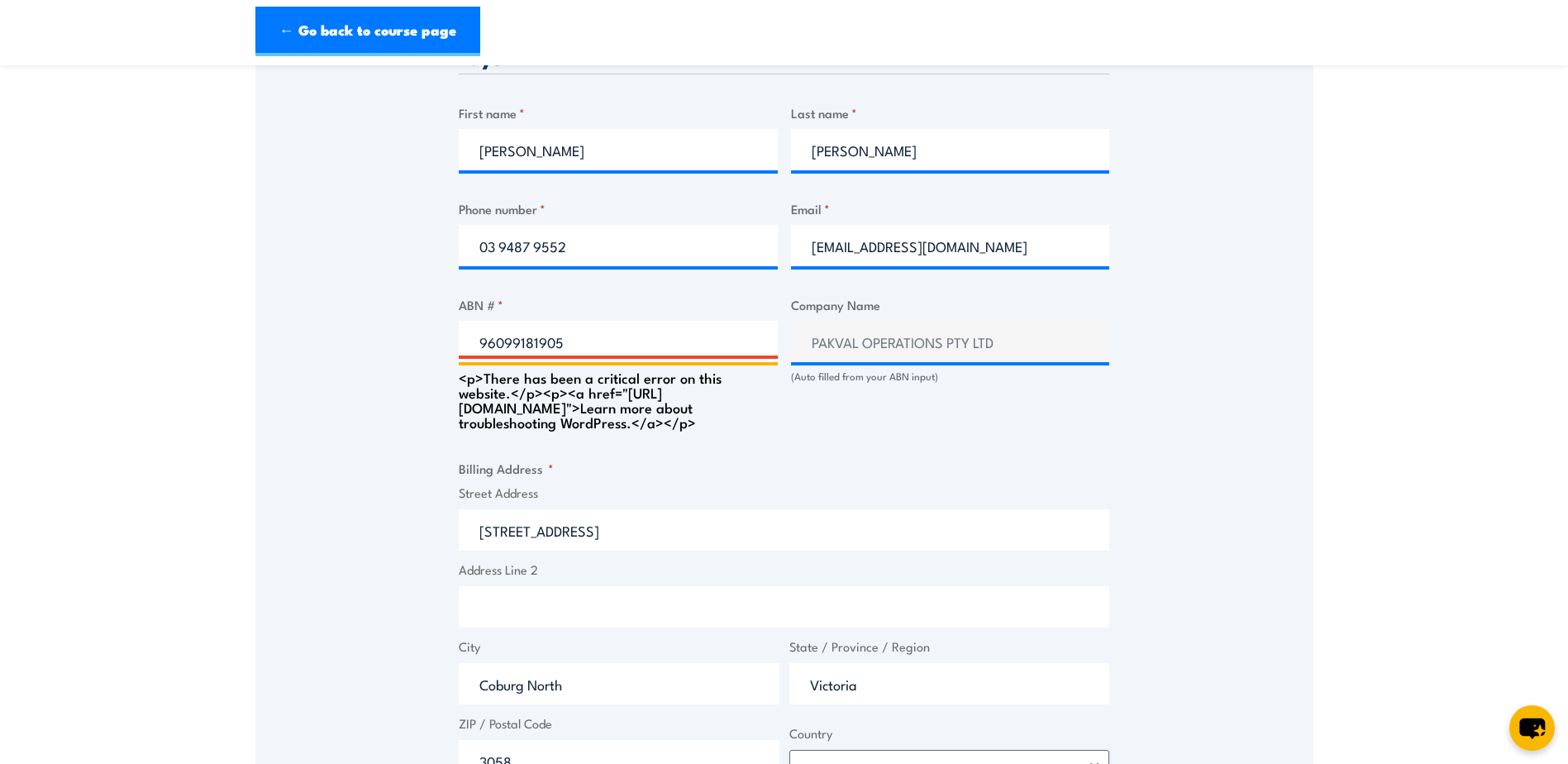
scroll to position [827, 0]
click at [933, 445] on div "Billing details I am enroling as: * An individual (I am paying for this myself)…" at bounding box center [784, 464] width 651 height 1662
click at [600, 331] on input "96099181905" at bounding box center [618, 340] width 319 height 41
drag, startPoint x: 584, startPoint y: 337, endPoint x: 445, endPoint y: 343, distance: 139.1
click at [445, 343] on div "Speak to a specialist CALL 1300 885 530 CALL 1300 885 530 " * " indicates requi…" at bounding box center [784, 380] width 1059 height 1841
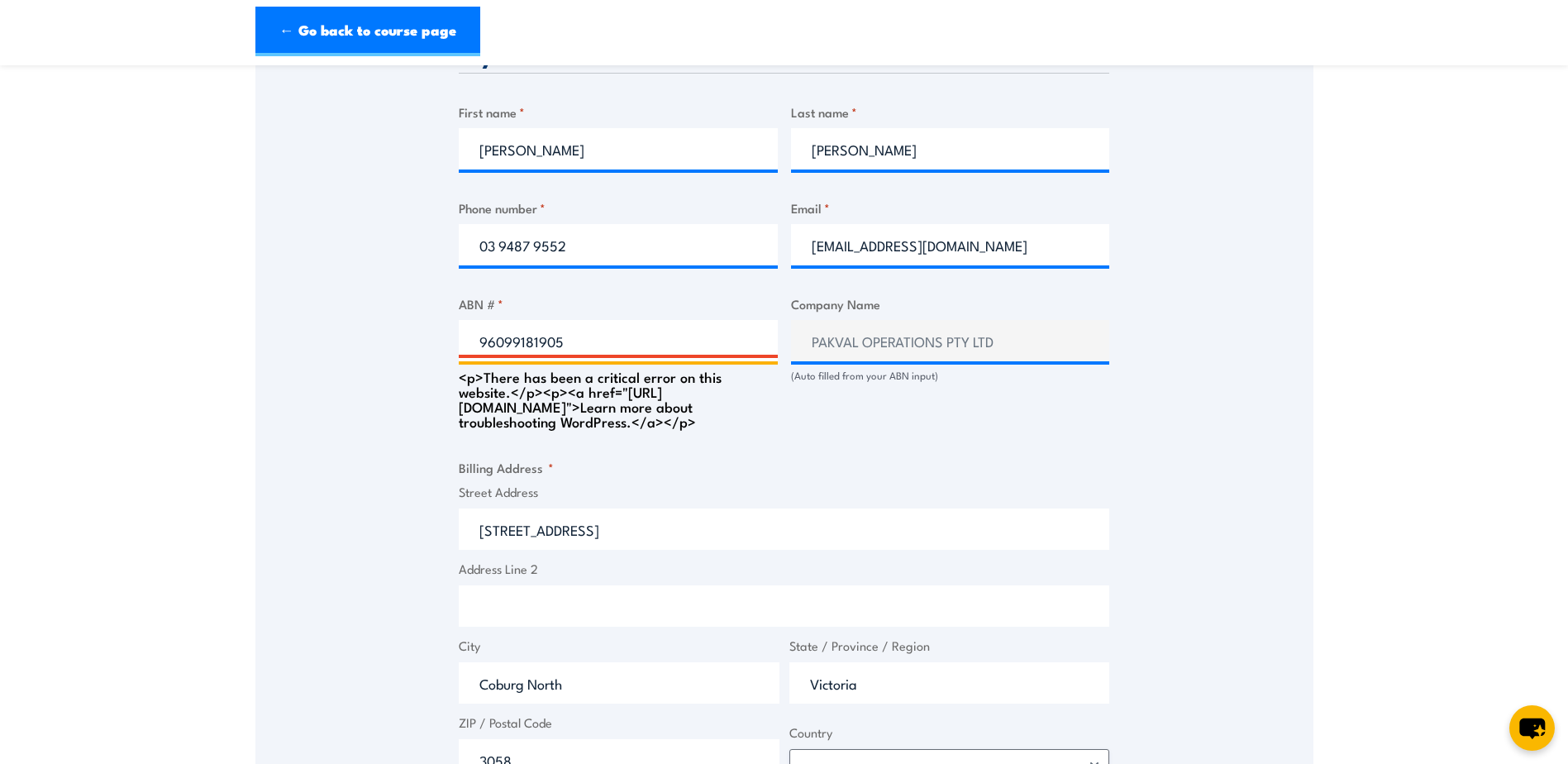
type input "0"
type input "96099181905"
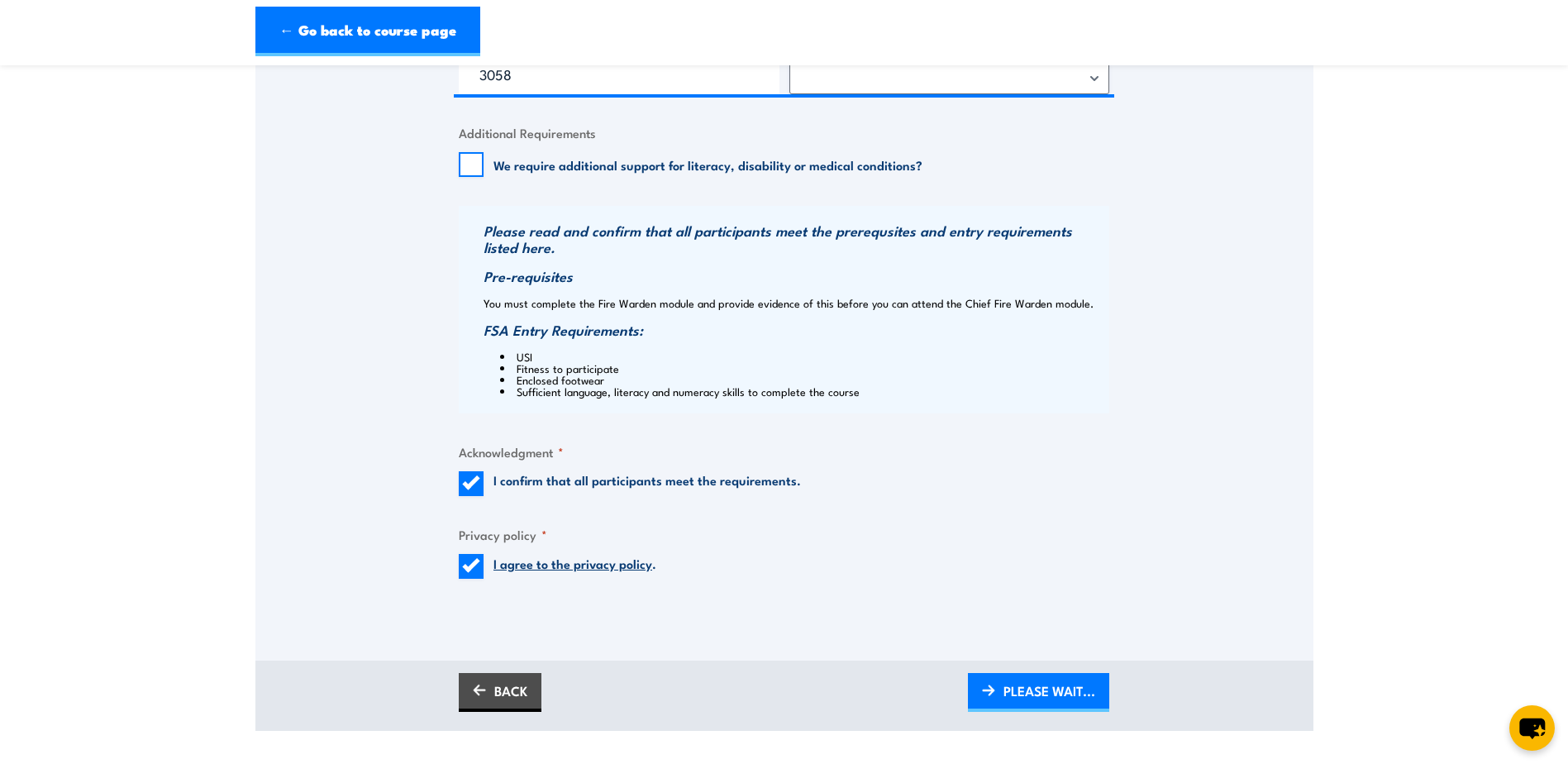
scroll to position [1489, 0]
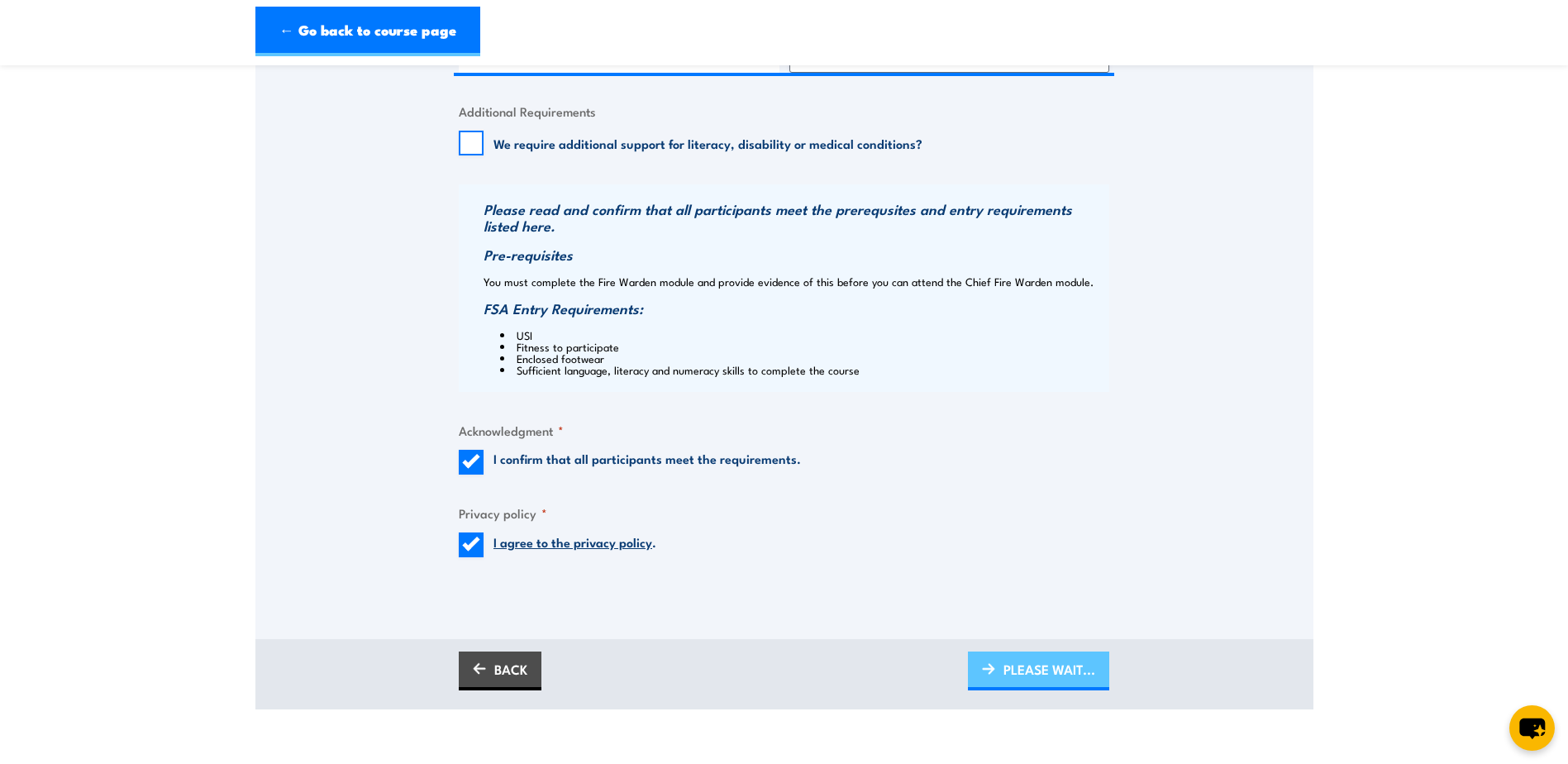
click at [1022, 664] on span "PLEASE WAIT..." at bounding box center [1050, 669] width 92 height 44
click at [1045, 680] on span "PLEASE WAIT..." at bounding box center [1050, 669] width 92 height 44
click at [980, 671] on link "PLEASE WAIT..." at bounding box center [1039, 671] width 142 height 39
click at [1025, 665] on span "PLEASE WAIT..." at bounding box center [1050, 669] width 92 height 44
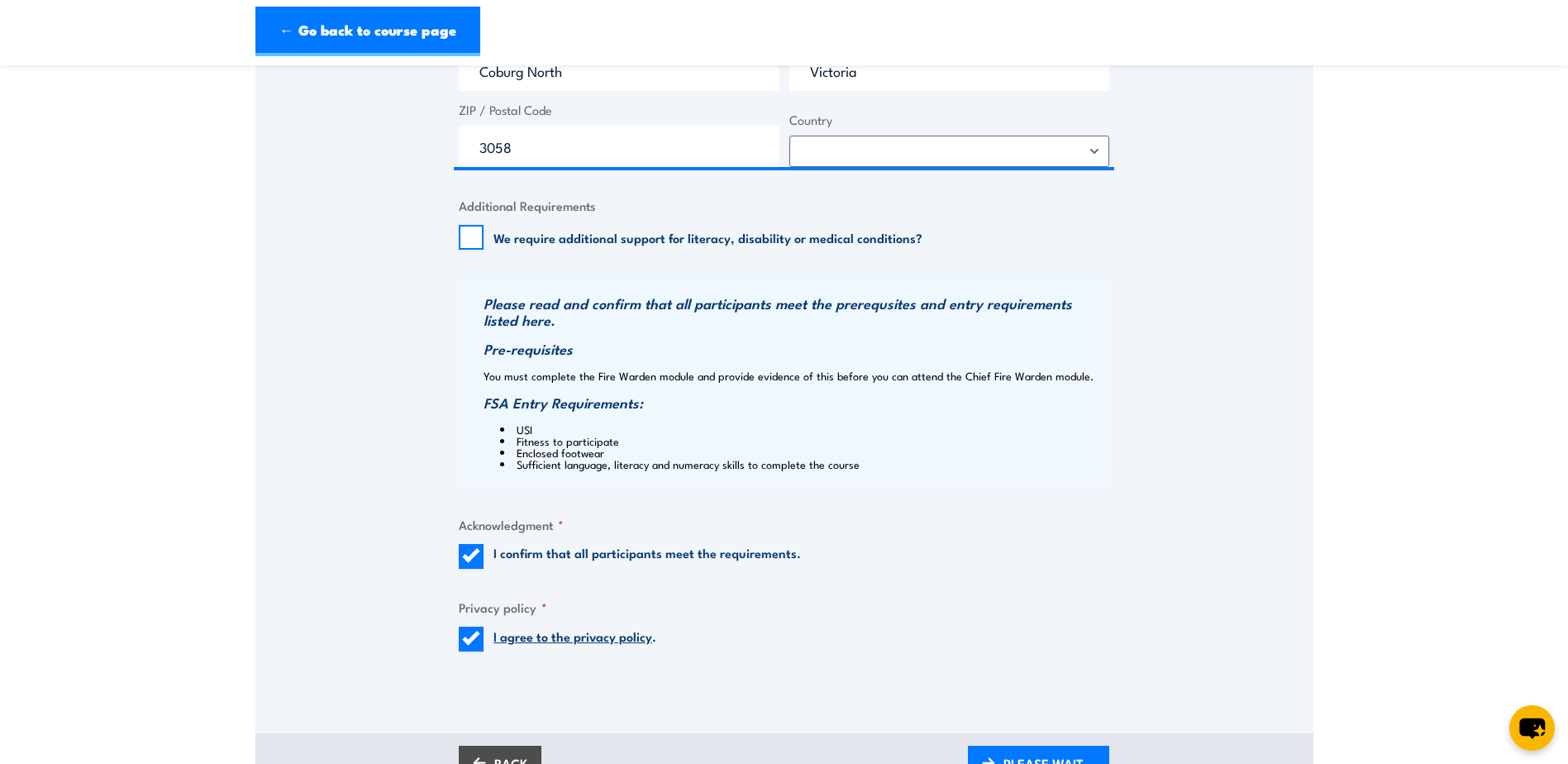
scroll to position [1406, 0]
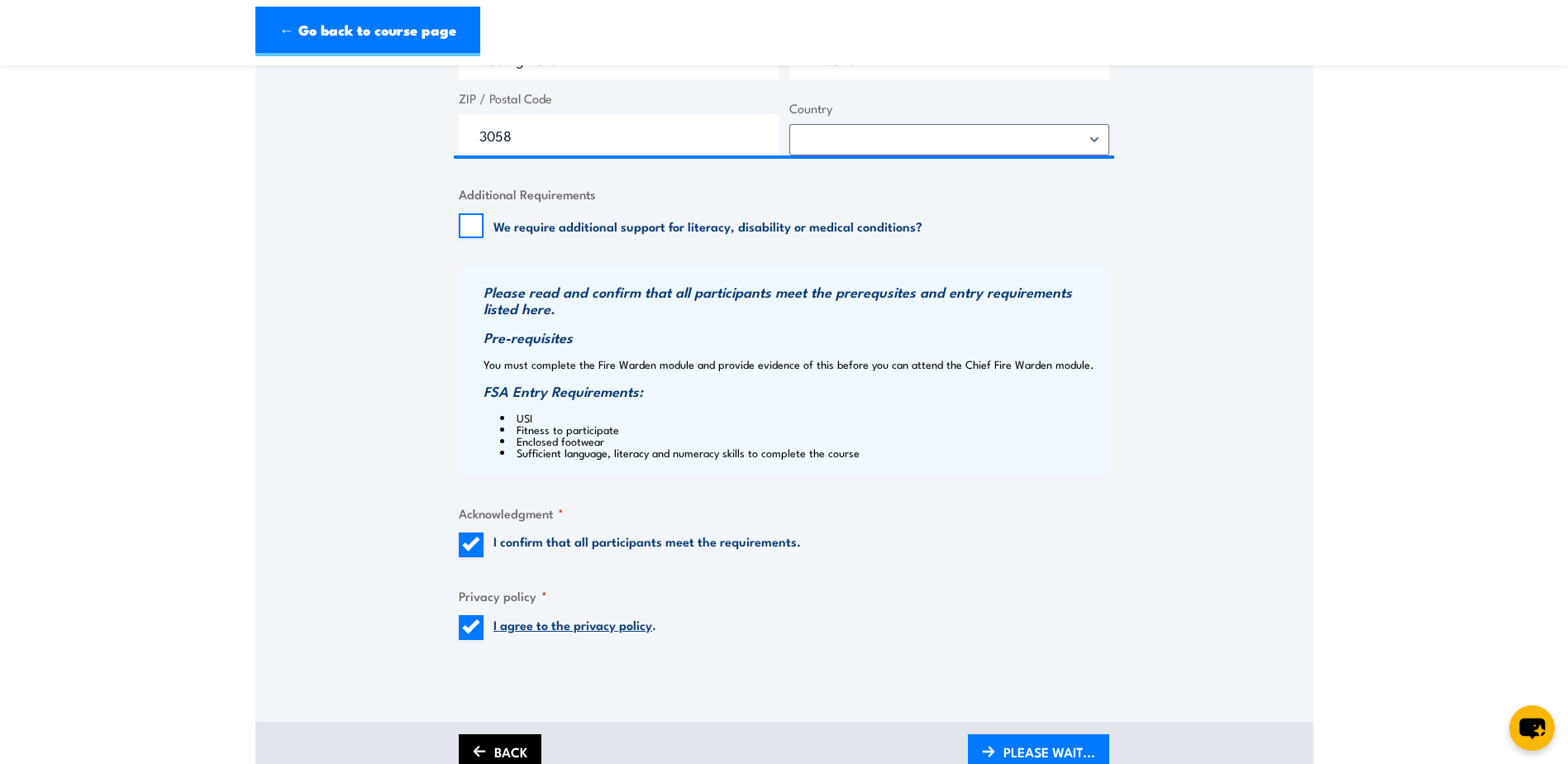
click at [507, 748] on link "BACK" at bounding box center [499, 753] width 83 height 39
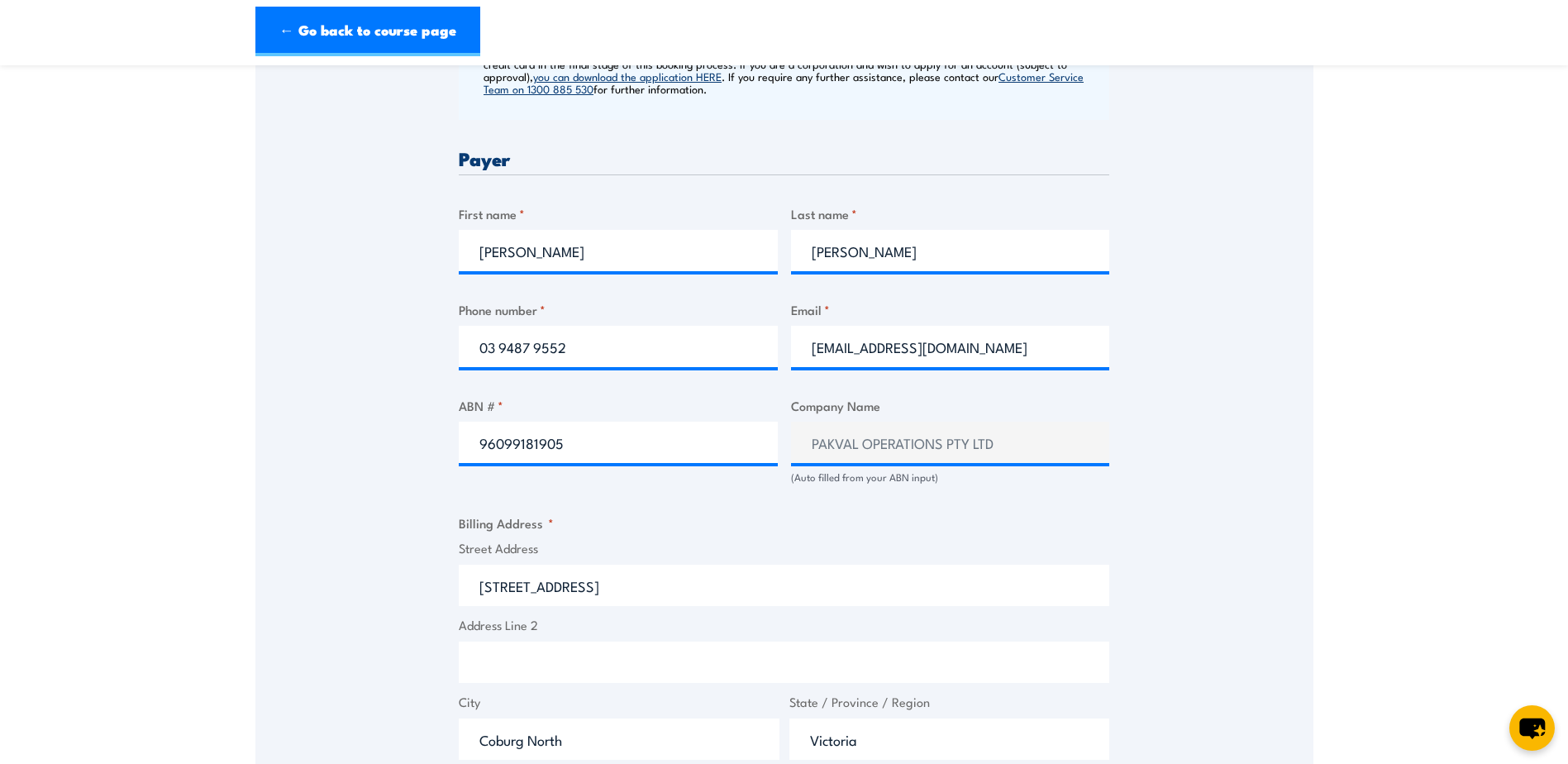
scroll to position [414, 0]
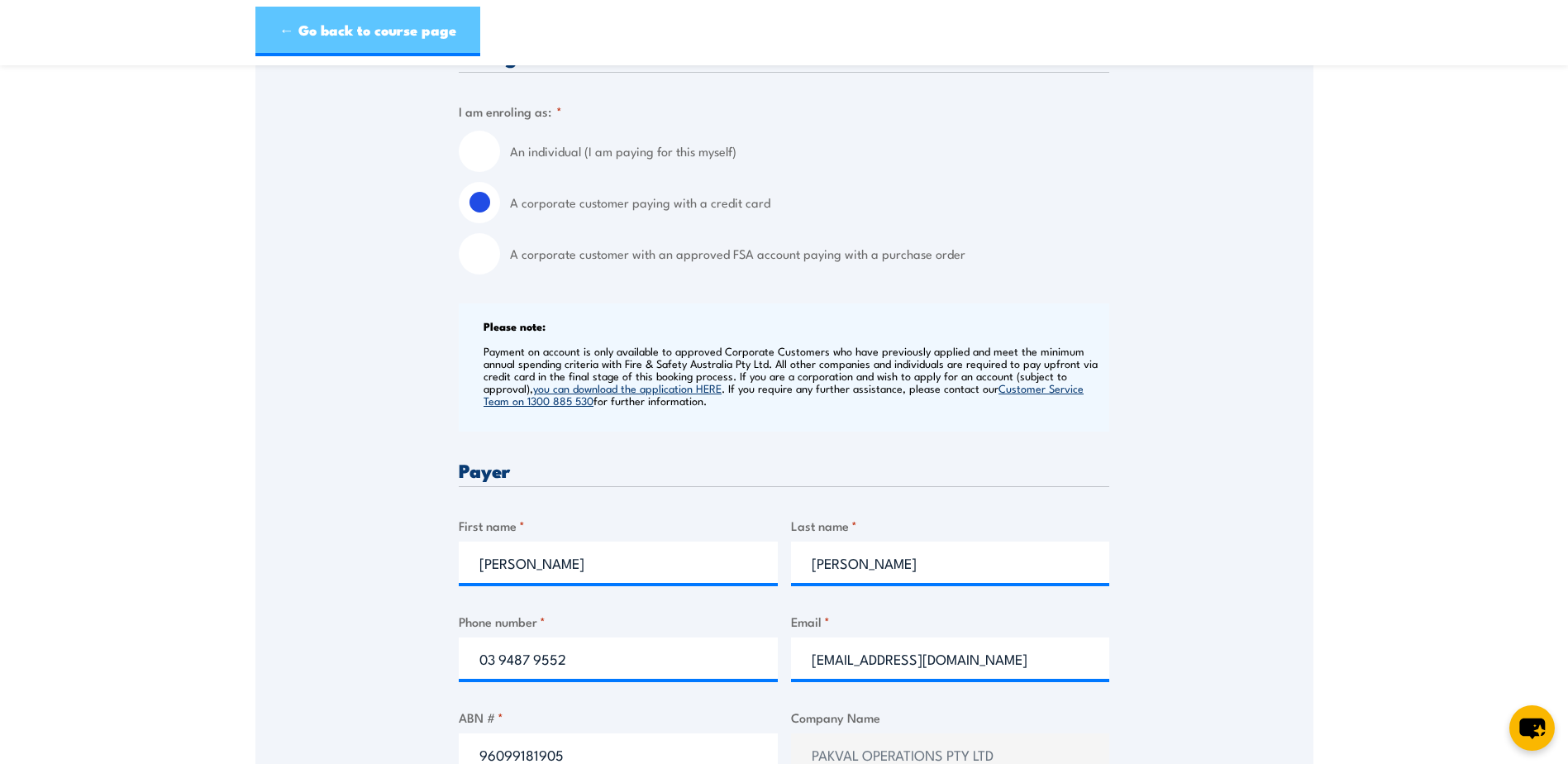
click at [394, 17] on link "← Go back to course page" at bounding box center [368, 32] width 225 height 50
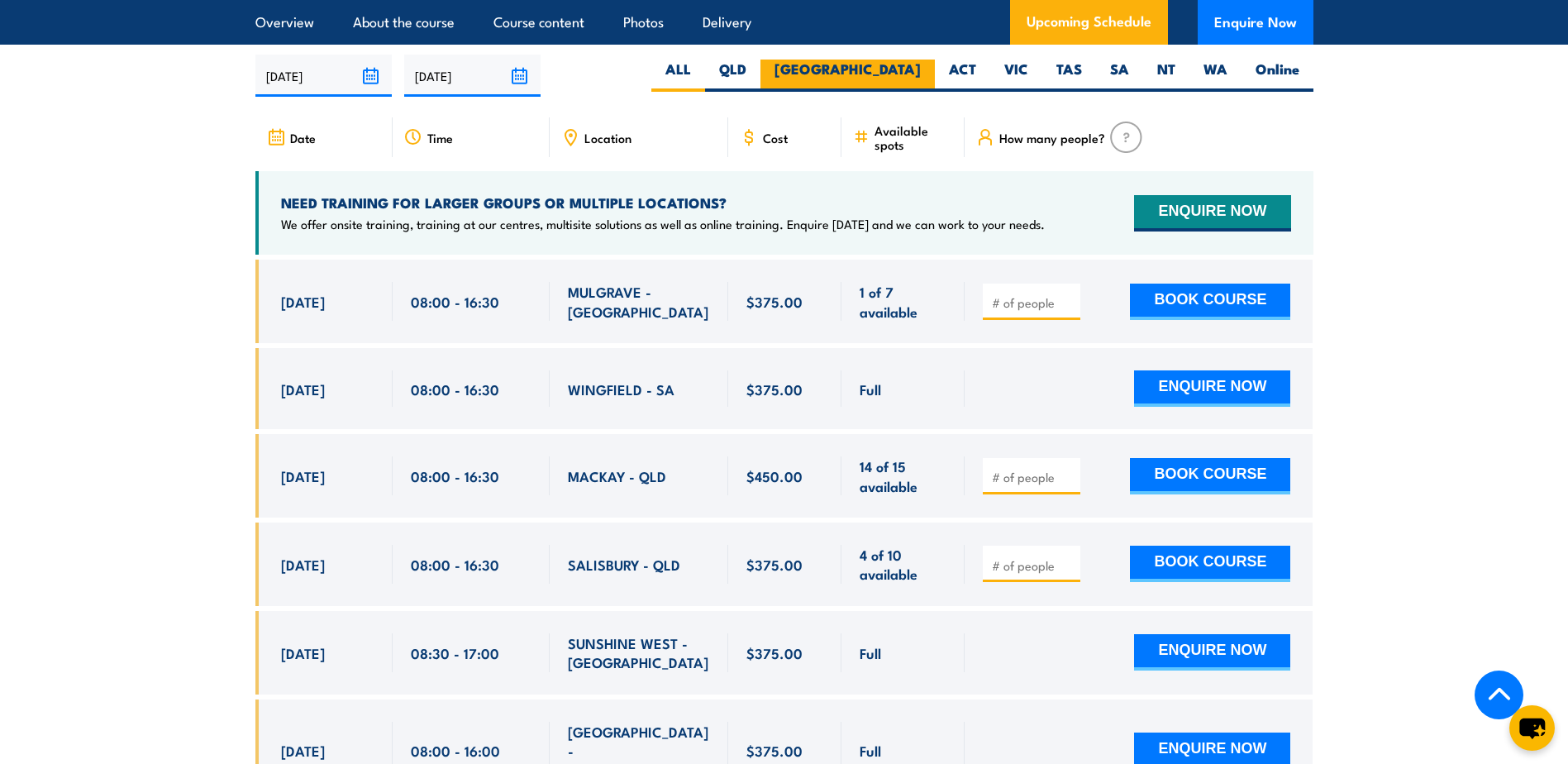
click at [898, 61] on label "[GEOGRAPHIC_DATA]" at bounding box center [847, 76] width 174 height 32
click at [921, 61] on input "[GEOGRAPHIC_DATA]" at bounding box center [926, 65] width 11 height 11
radio input "true"
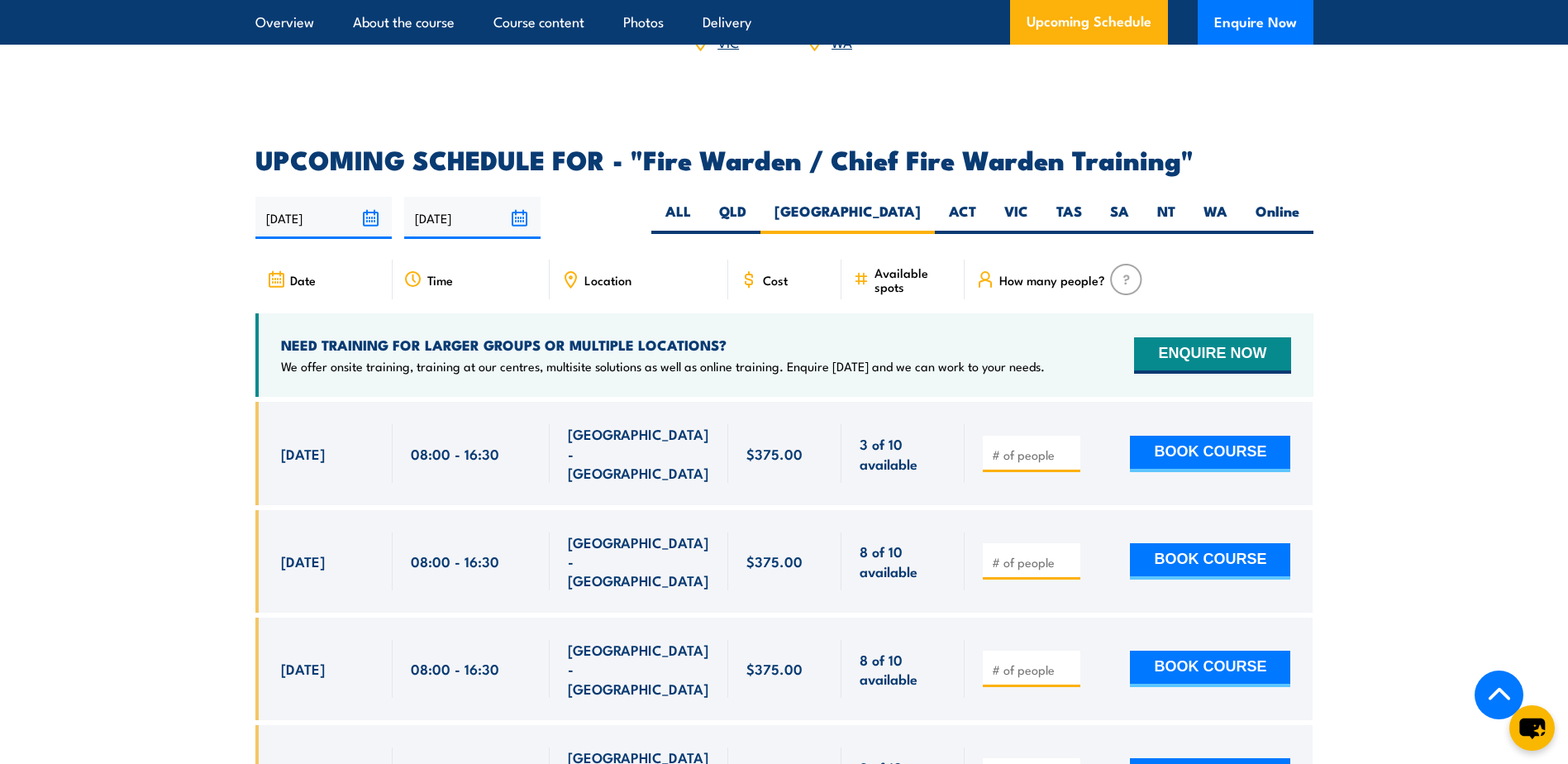
scroll to position [2848, 0]
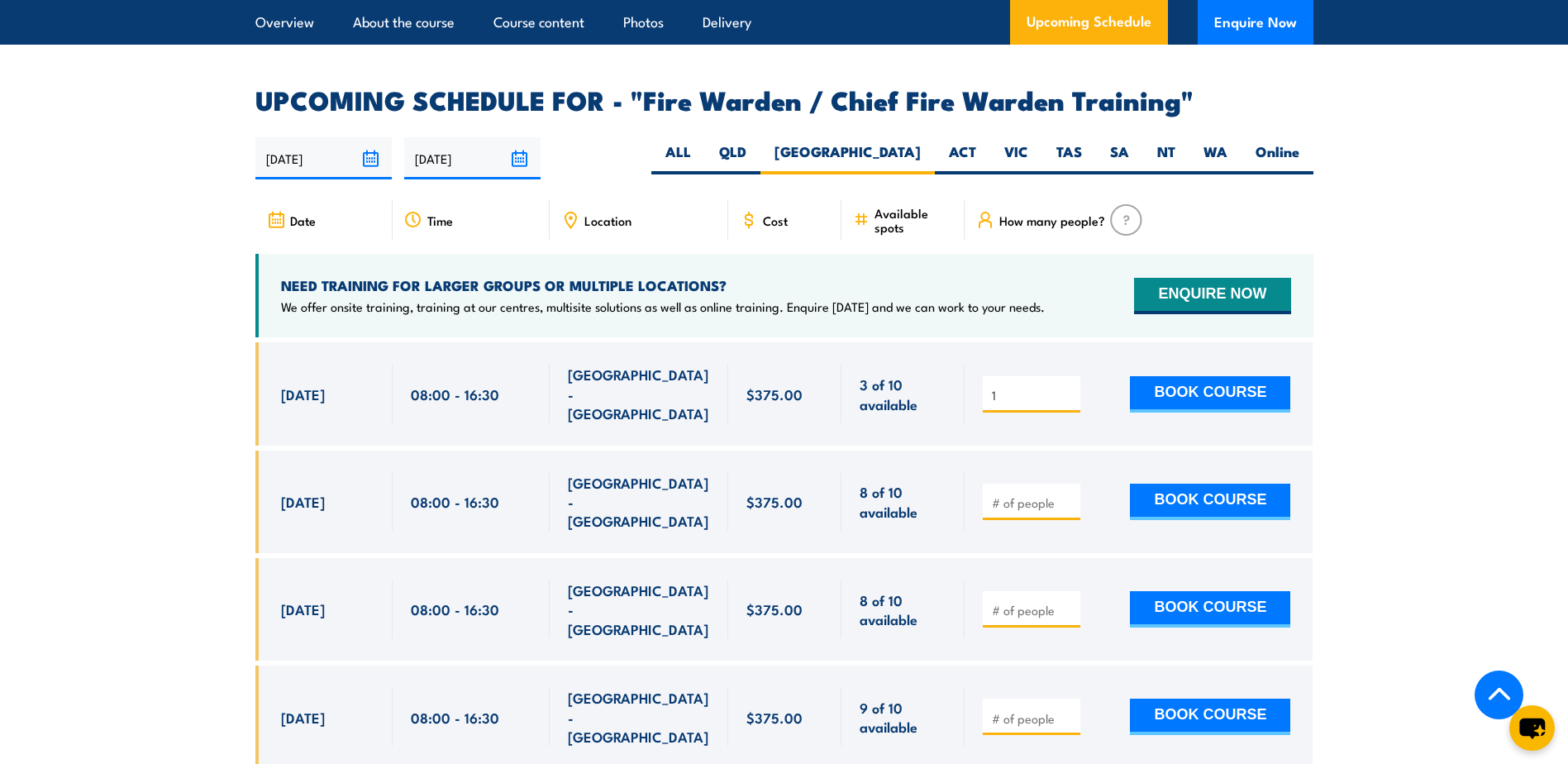
type input "1"
click at [1071, 387] on input "1" at bounding box center [1033, 395] width 83 height 17
click at [1187, 376] on button "BOOK COURSE" at bounding box center [1210, 394] width 160 height 36
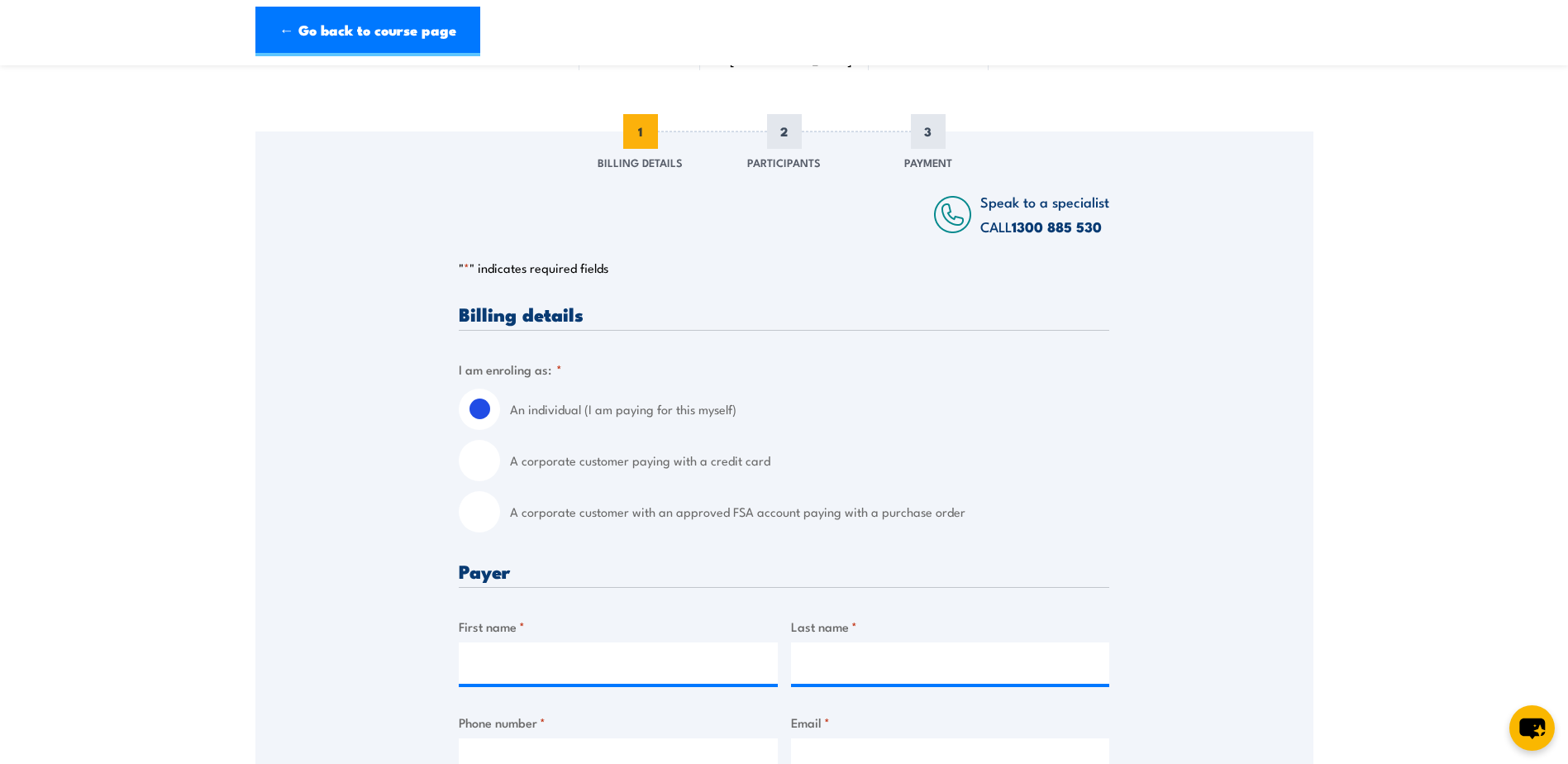
scroll to position [248, 0]
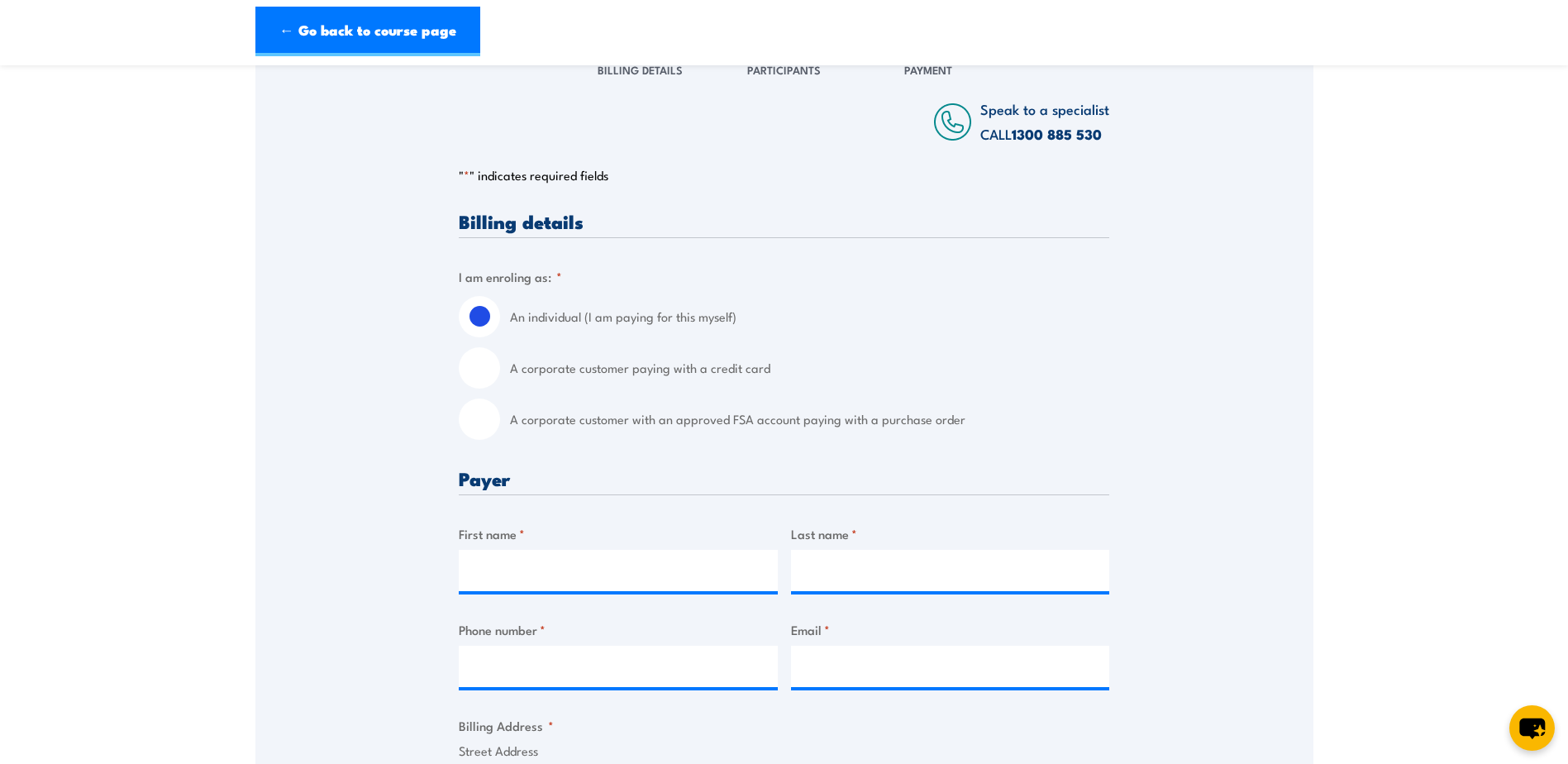
click at [482, 367] on input "A corporate customer paying with a credit card" at bounding box center [478, 367] width 41 height 41
radio input "true"
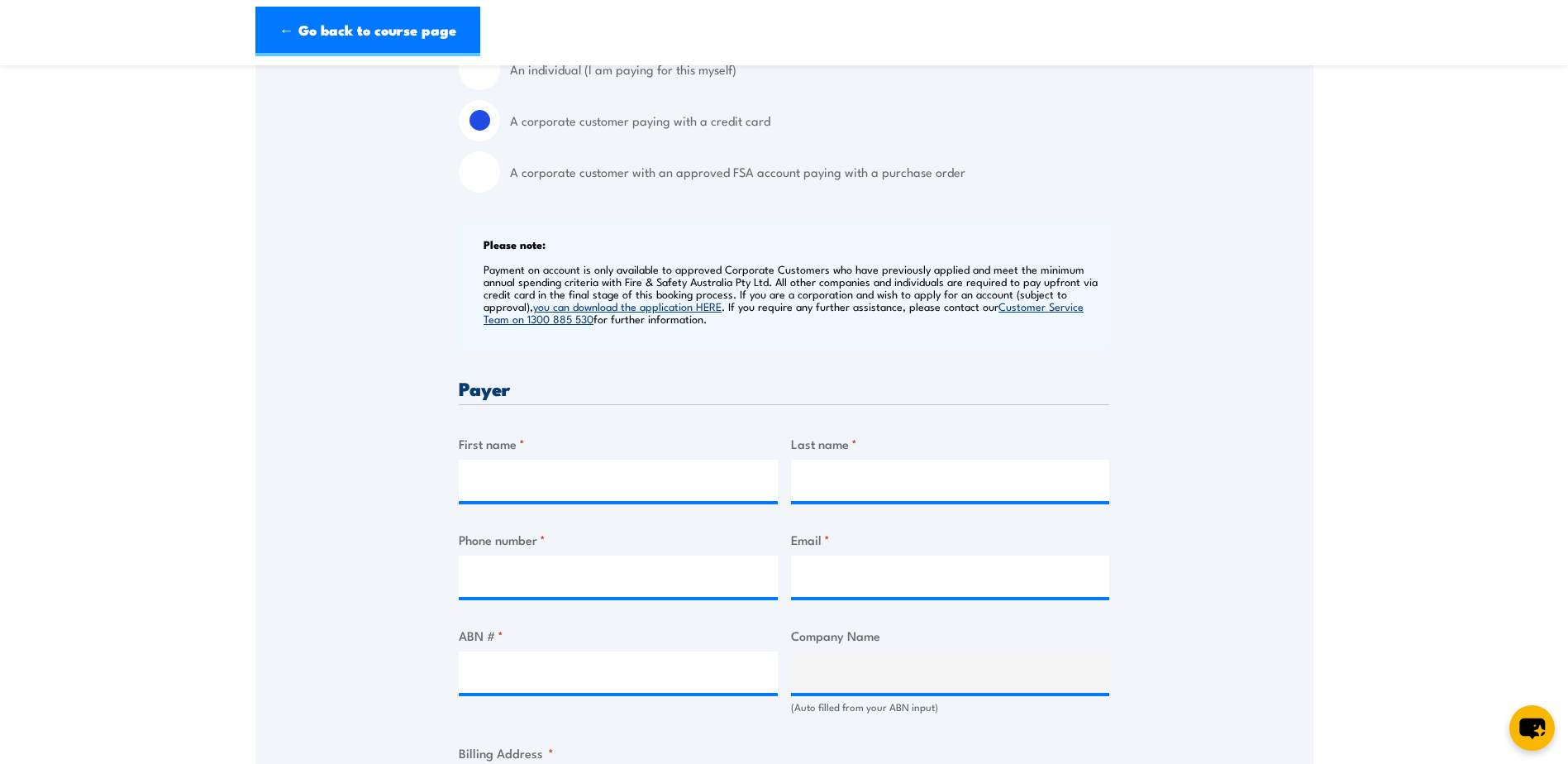
scroll to position [497, 0]
click at [520, 476] on input "First name *" at bounding box center [618, 479] width 319 height 41
type input "Angela"
click at [879, 480] on input "Last name *" at bounding box center [951, 479] width 319 height 41
type input "Buckley"
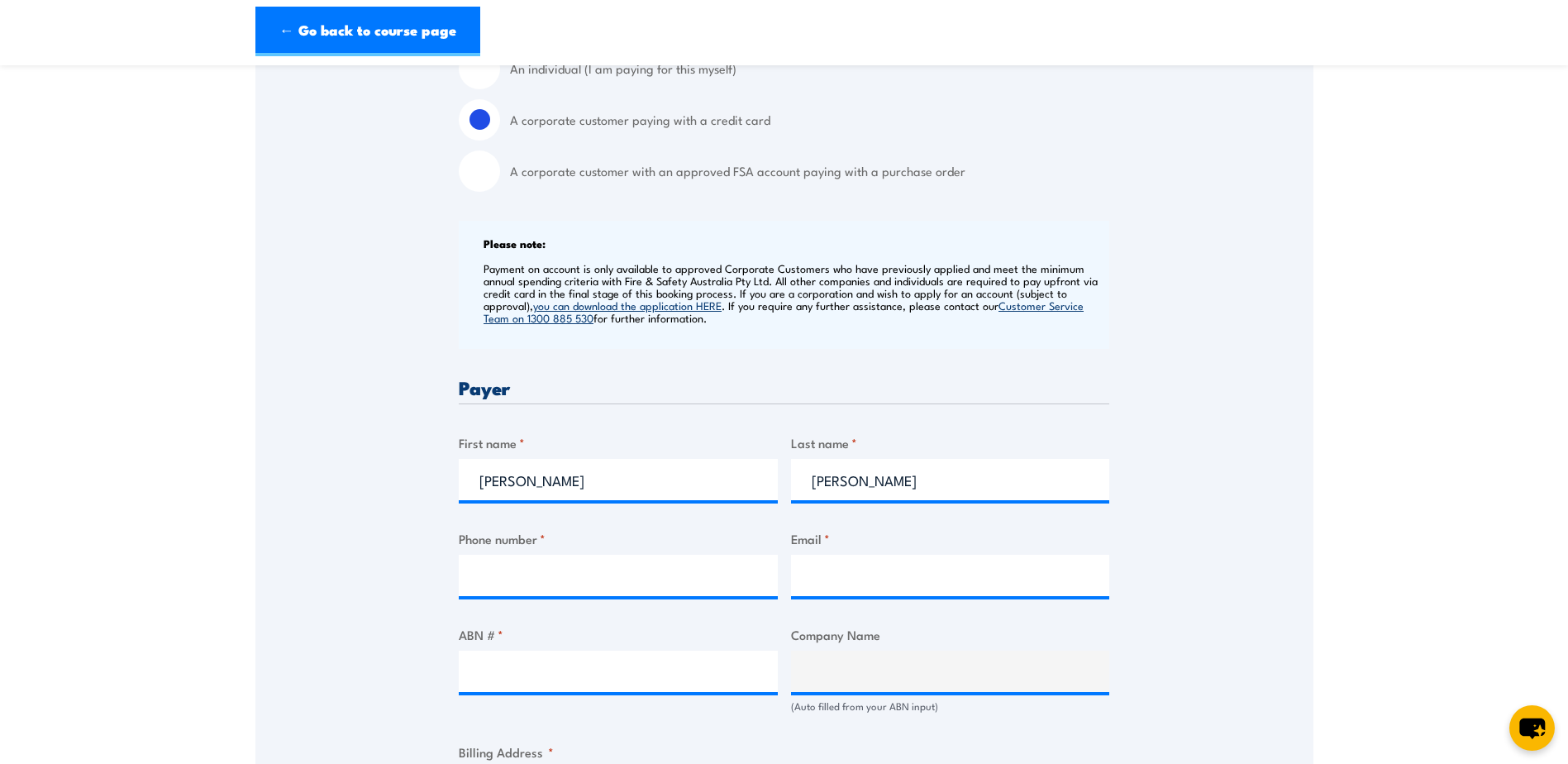
click at [756, 524] on div "Billing details I am enroling as: * An individual (I am paying for this myself)…" at bounding box center [784, 772] width 651 height 1616
click at [592, 579] on input "Phone number *" at bounding box center [618, 574] width 319 height 41
type input "03 9487 9552"
click at [895, 582] on input "Email *" at bounding box center [951, 574] width 319 height 41
type input "peopleandculture@corval.net.au"
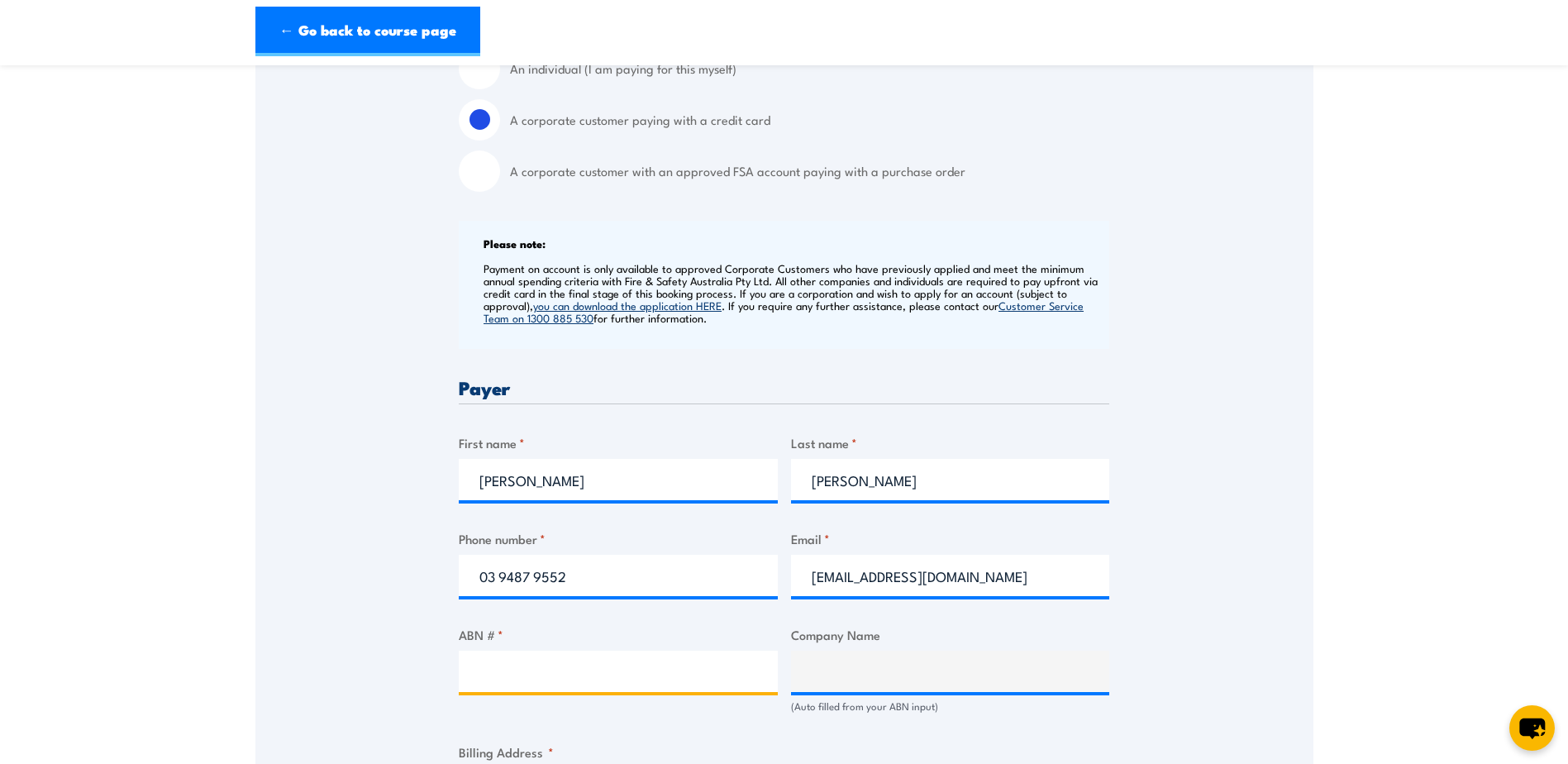
click at [624, 666] on input "ABN # *" at bounding box center [618, 671] width 319 height 41
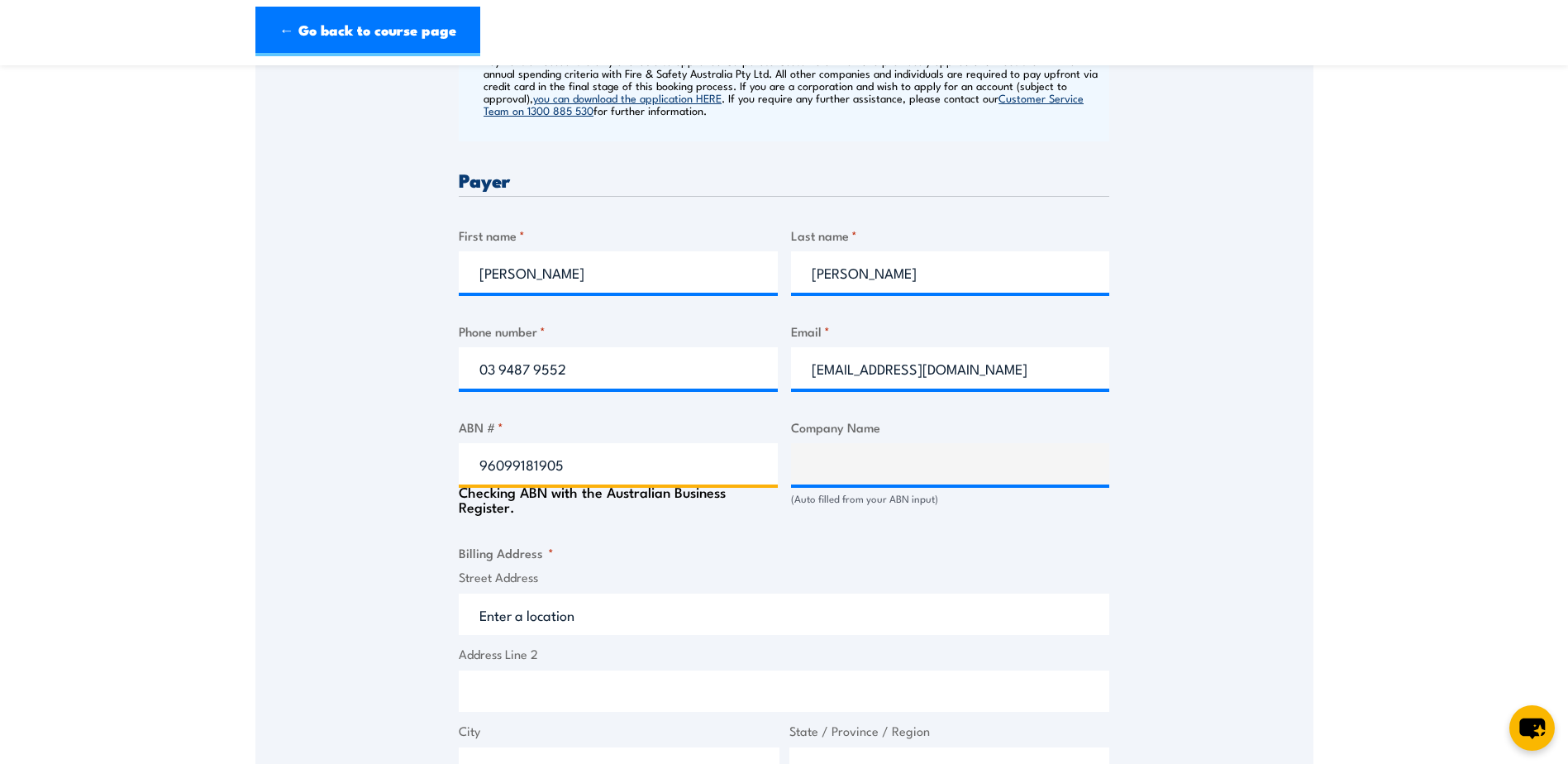
scroll to position [744, 0]
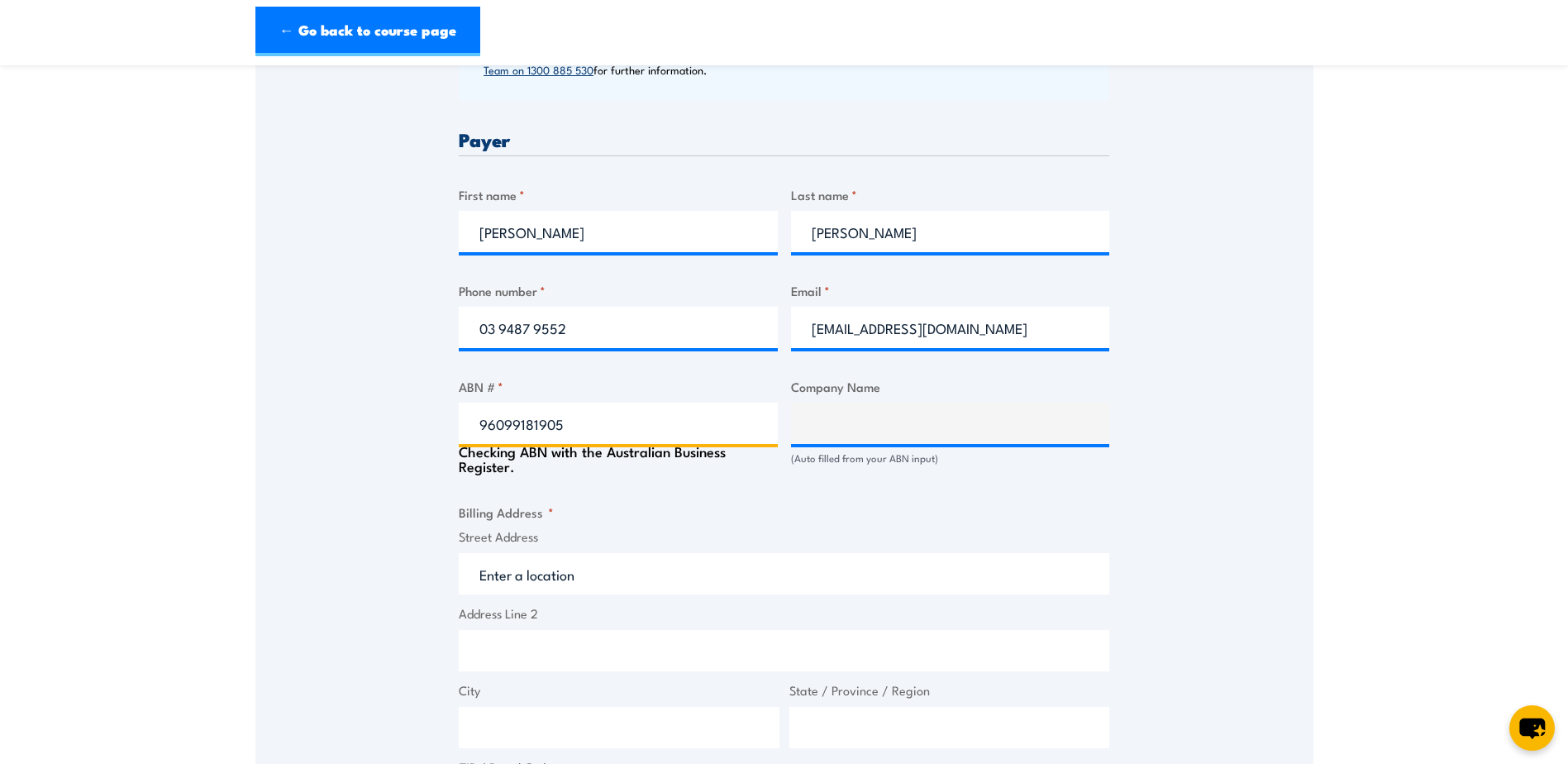
type input "96099181905"
click at [720, 507] on fieldset "Billing Address * Street Address Address Line 2 City State / Province / Region …" at bounding box center [784, 663] width 651 height 322
type input "PAKVAL OPERATIONS PTY LTD"
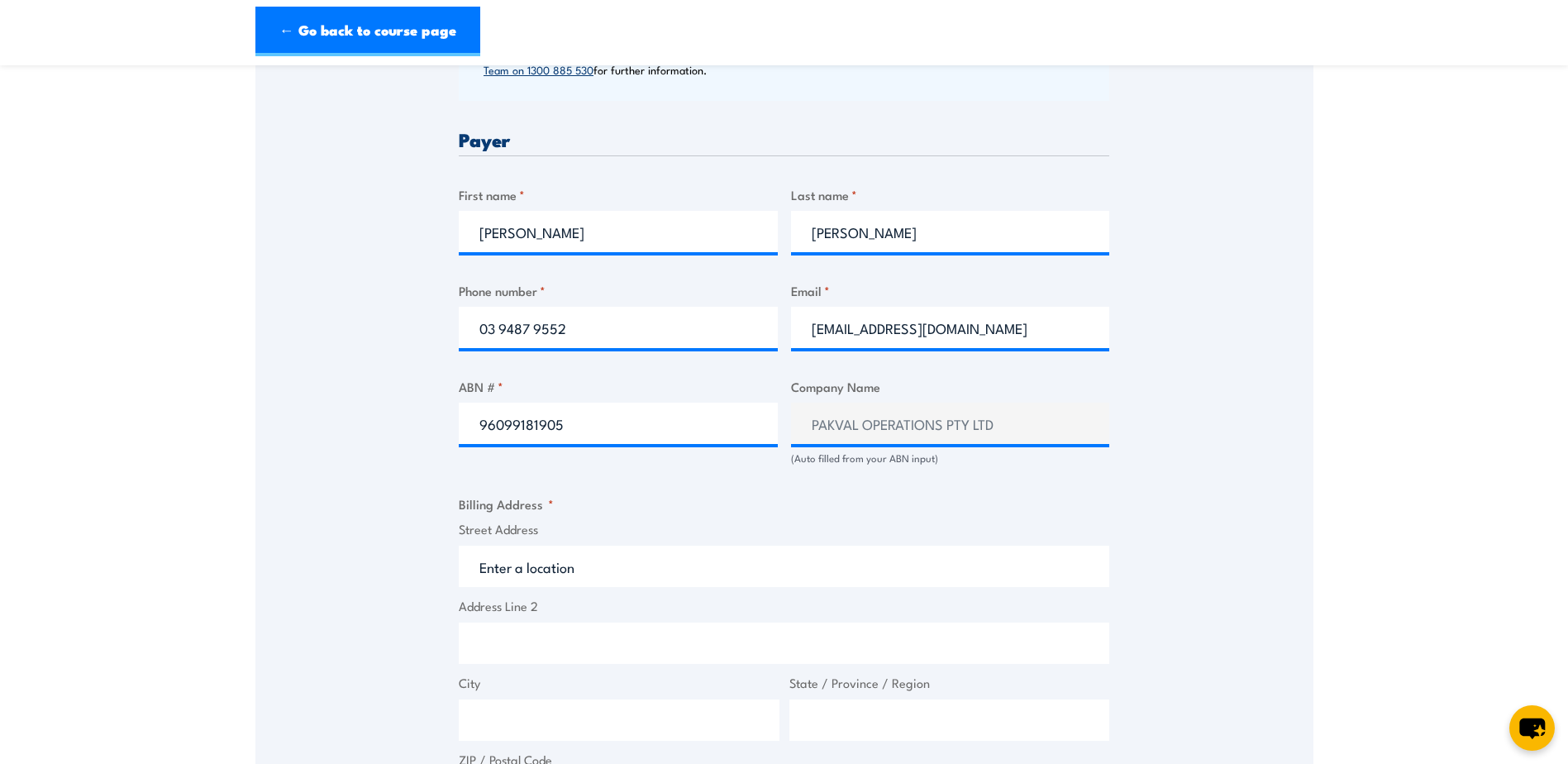
click at [688, 577] on input "Street Address" at bounding box center [784, 566] width 651 height 41
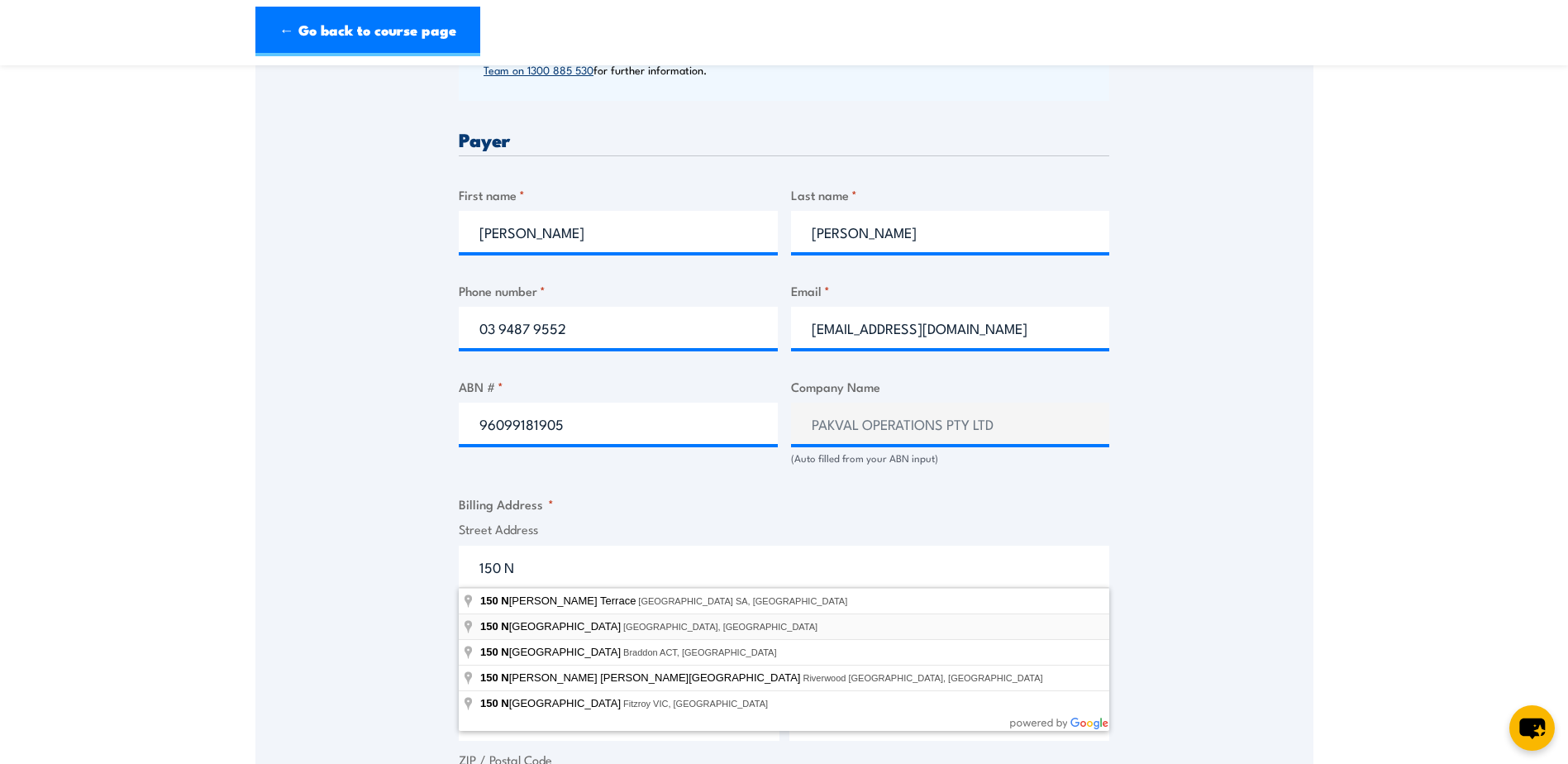
type input "150 Newlands Road, Coburg North VIC, Australia"
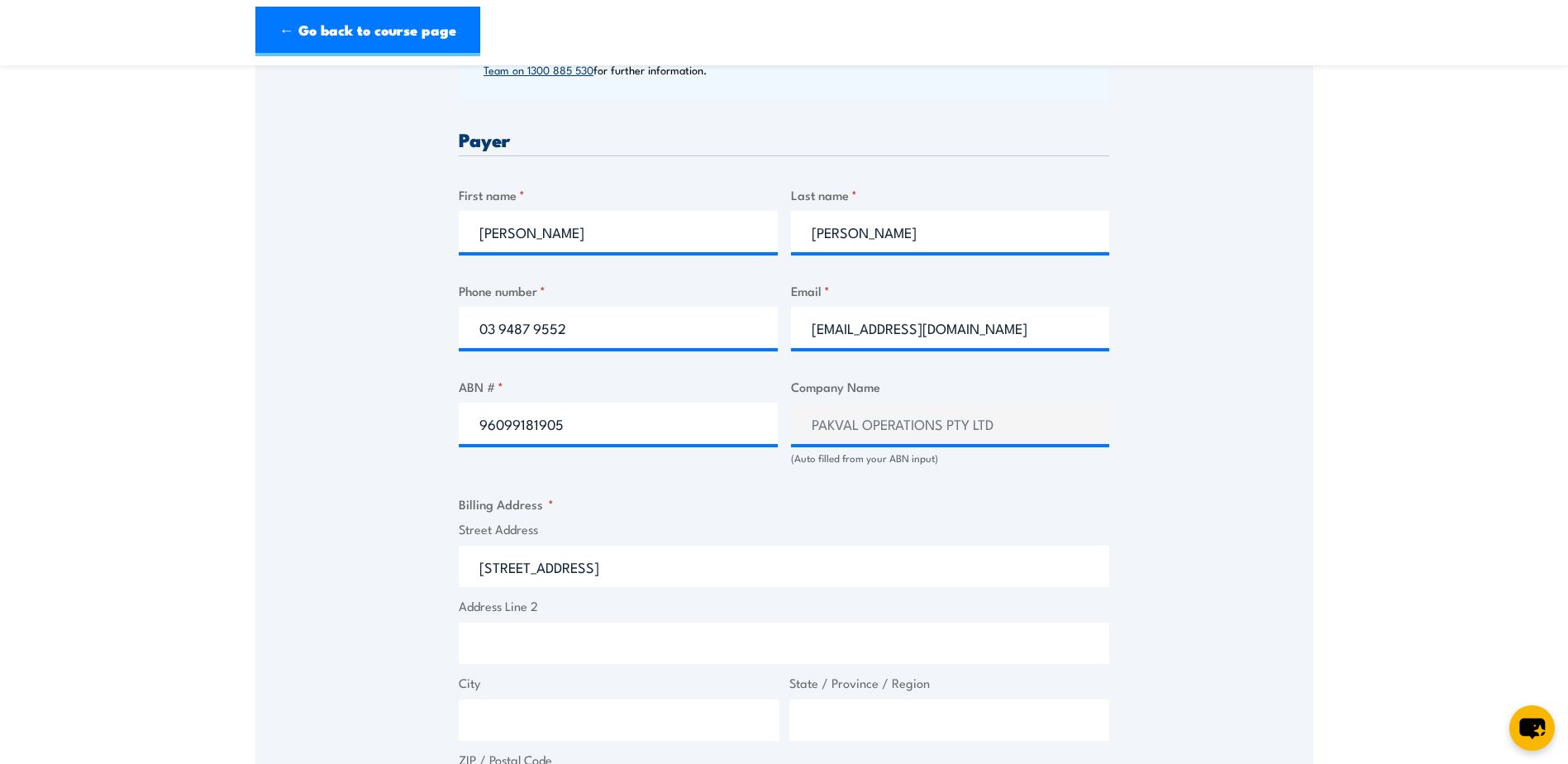
type input "150 Newlands Rd"
type input "Coburg North"
type input "Victoria"
type input "3058"
select select "[GEOGRAPHIC_DATA]"
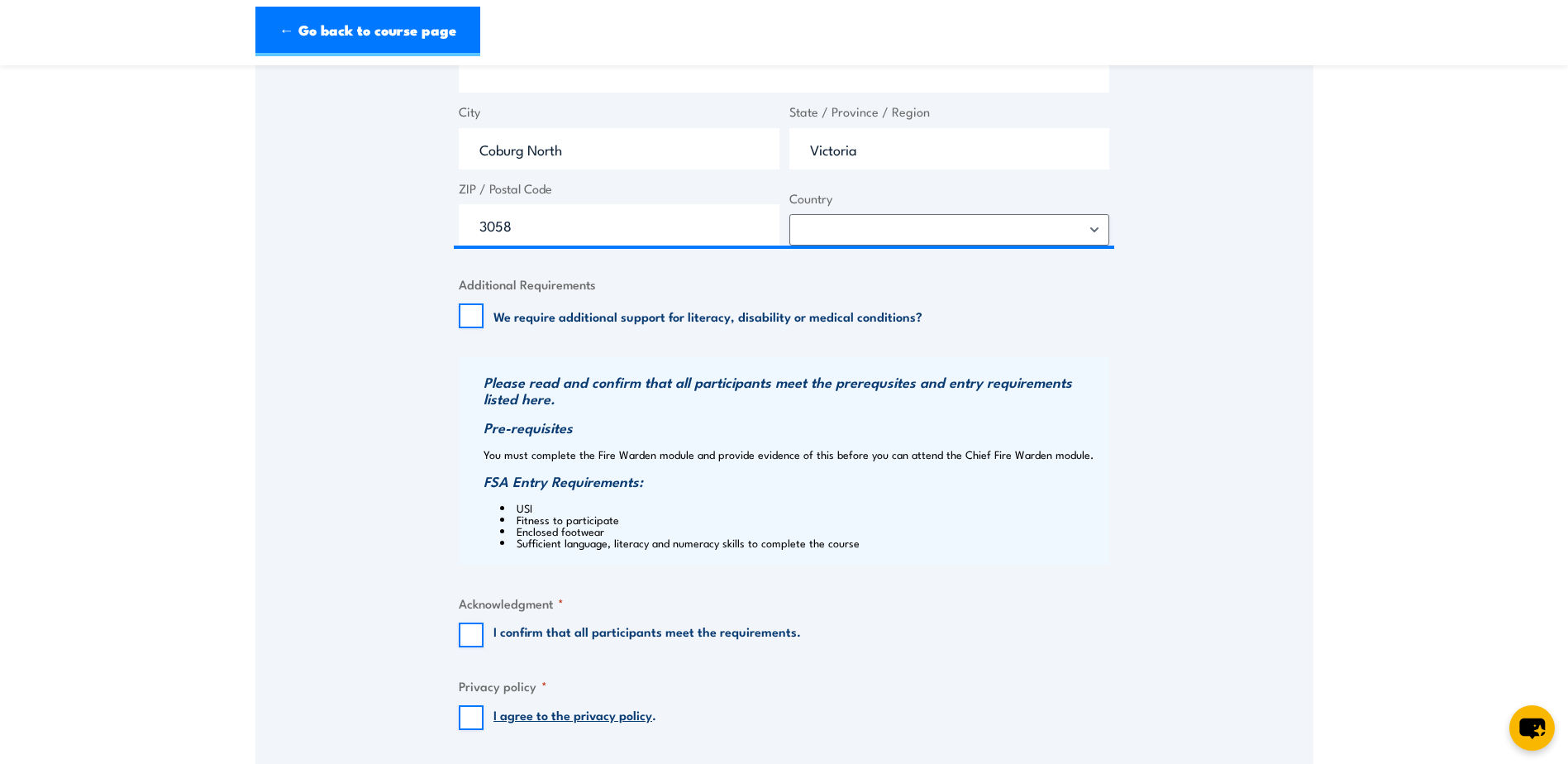
scroll to position [1406, 0]
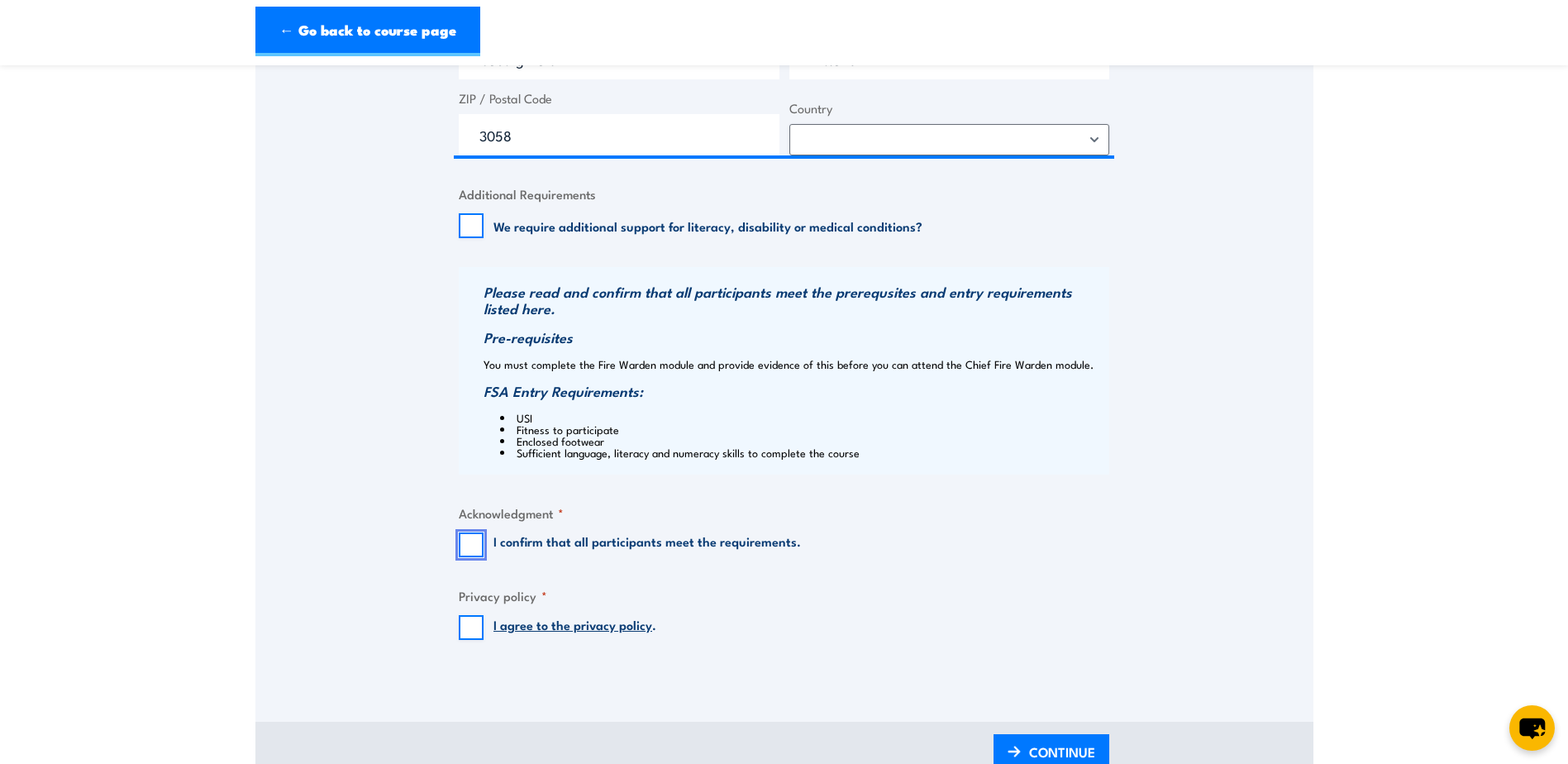
click at [464, 540] on input "I confirm that all participants meet the requirements." at bounding box center [470, 545] width 25 height 25
checkbox input "true"
click at [469, 628] on input "I agree to the privacy policy ." at bounding box center [470, 627] width 25 height 25
checkbox input "true"
click at [1052, 747] on span "CONTINUE" at bounding box center [1063, 752] width 66 height 44
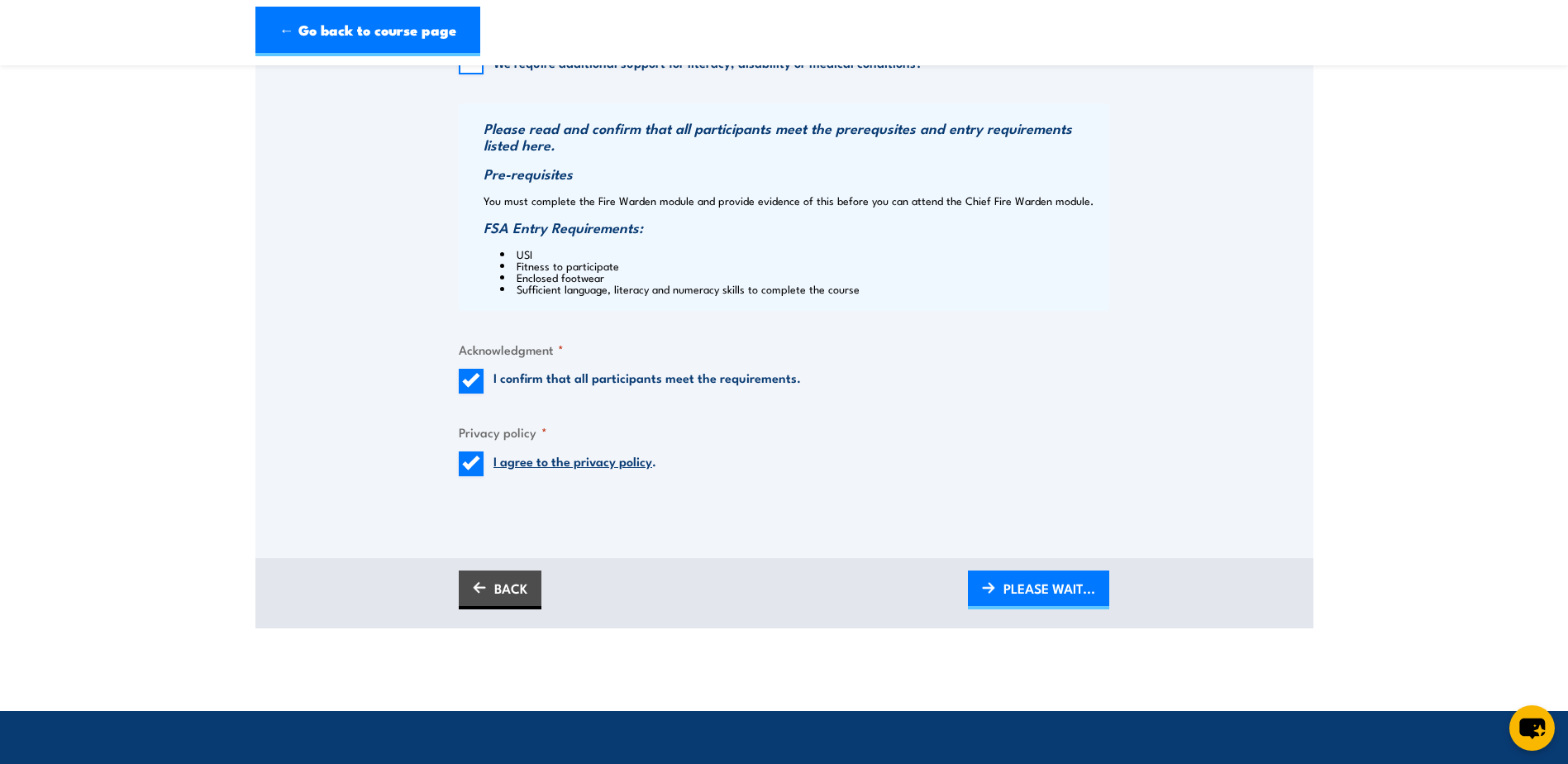
scroll to position [1655, 0]
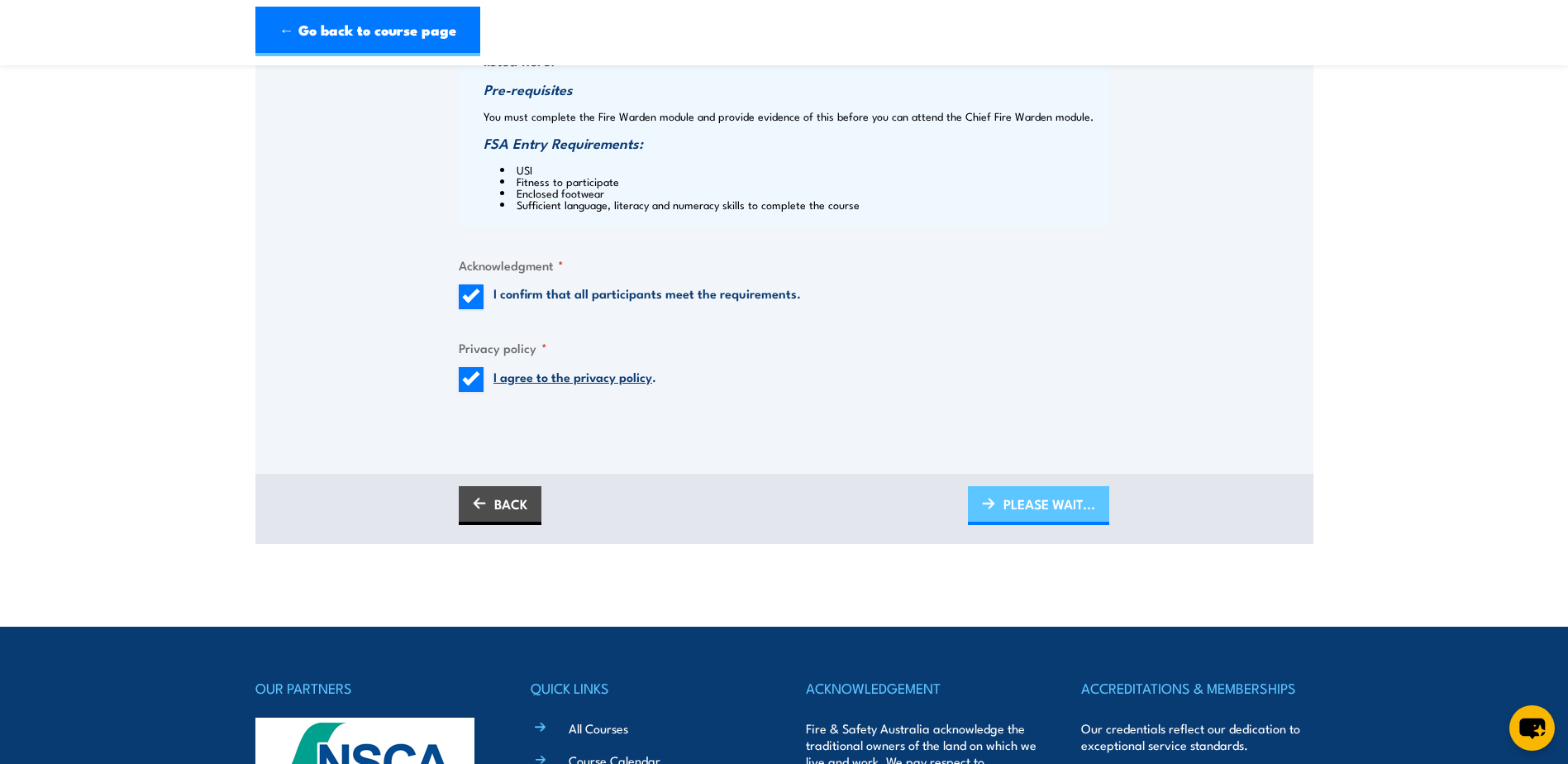
click at [1043, 510] on span "PLEASE WAIT..." at bounding box center [1050, 505] width 92 height 44
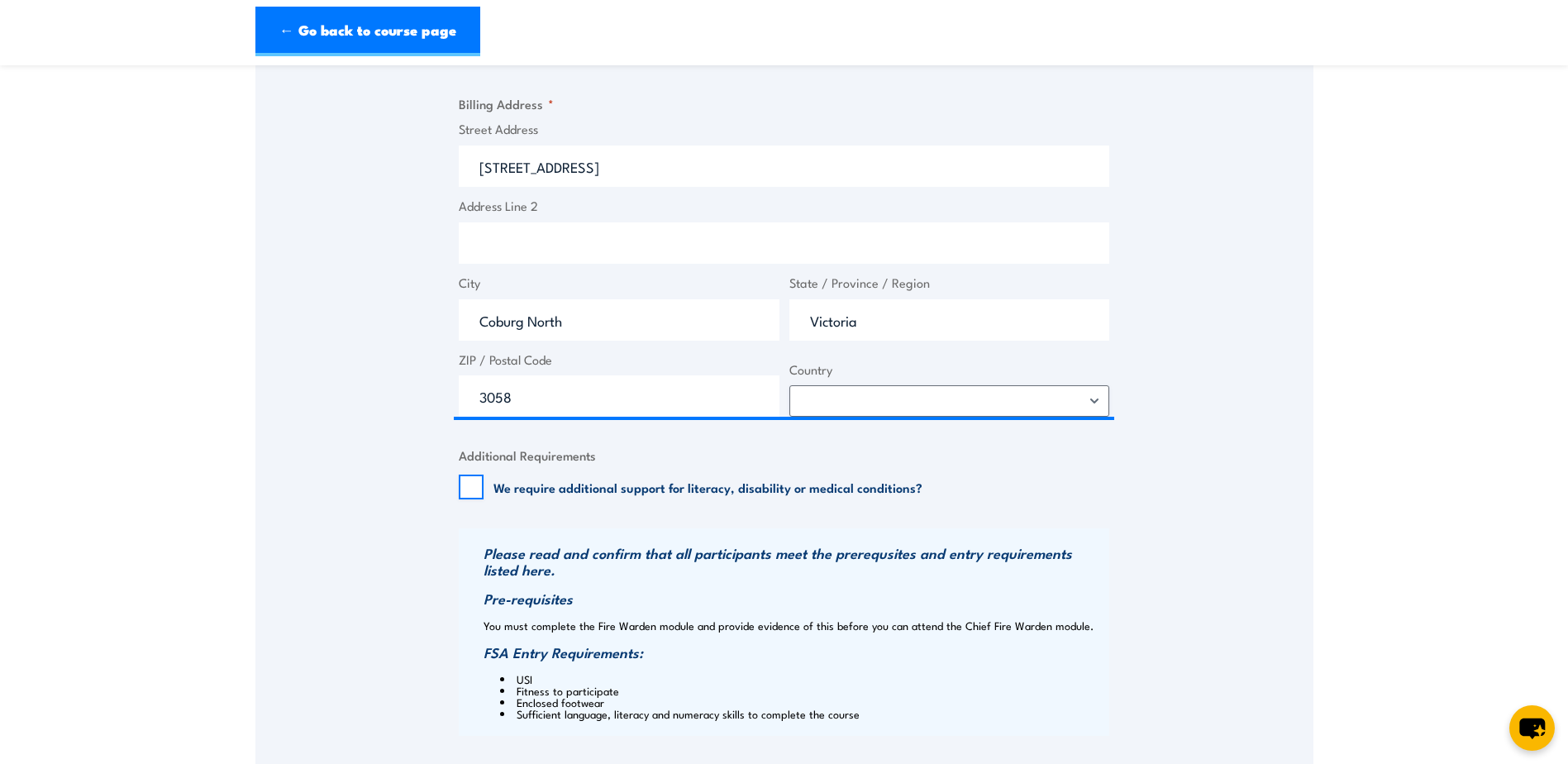
scroll to position [1406, 0]
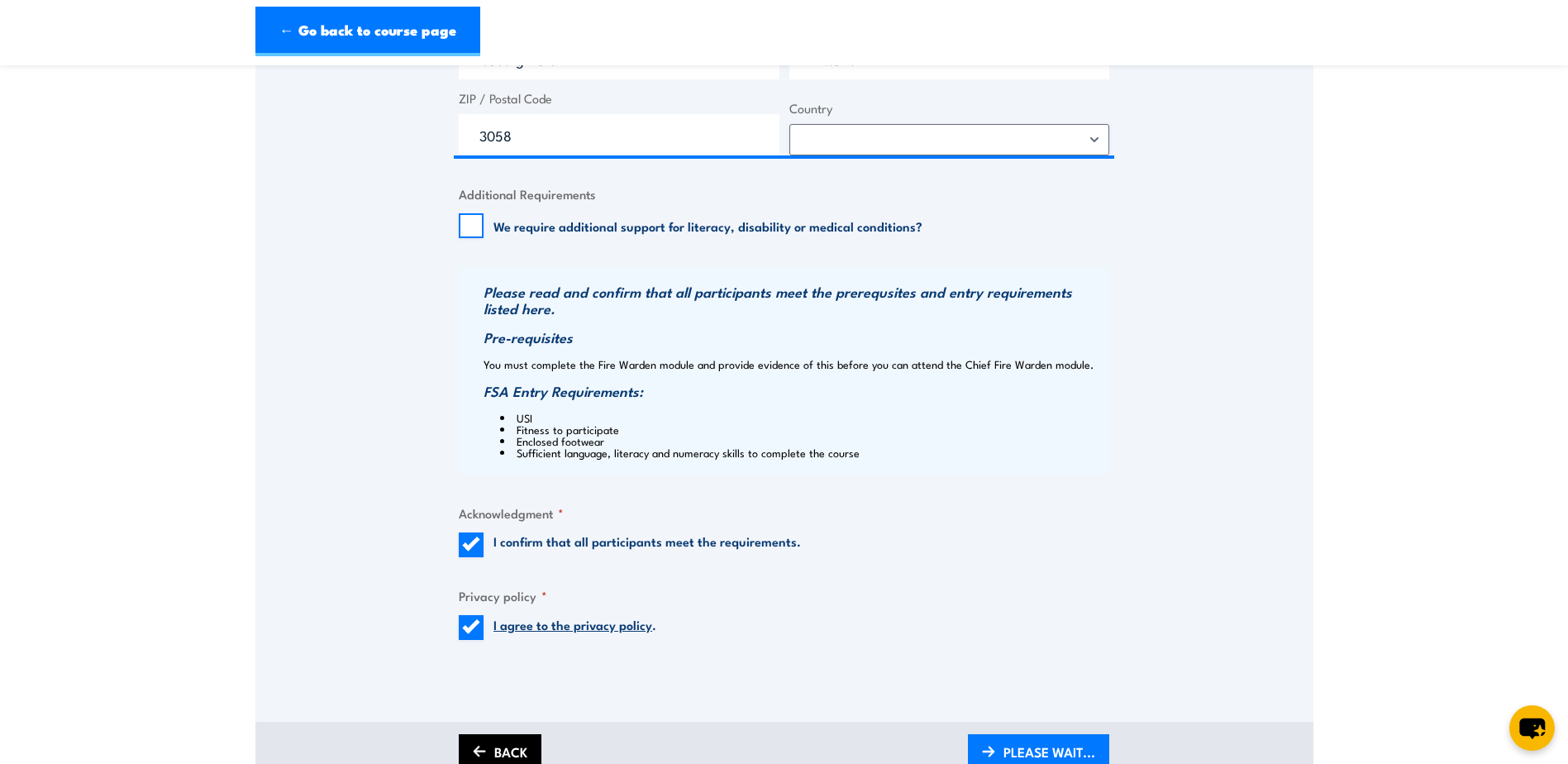
click at [521, 746] on link "BACK" at bounding box center [499, 753] width 83 height 39
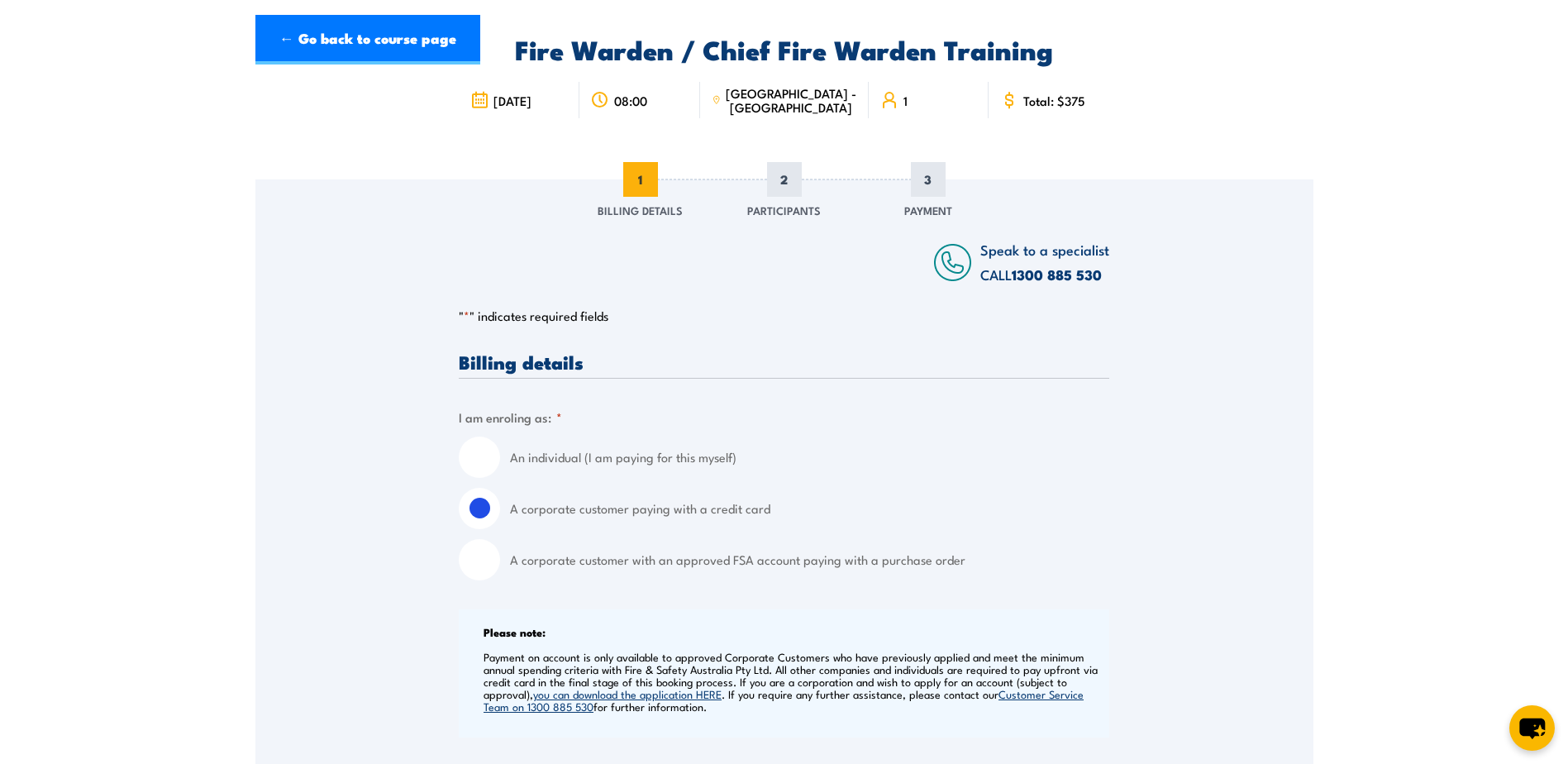
scroll to position [0, 0]
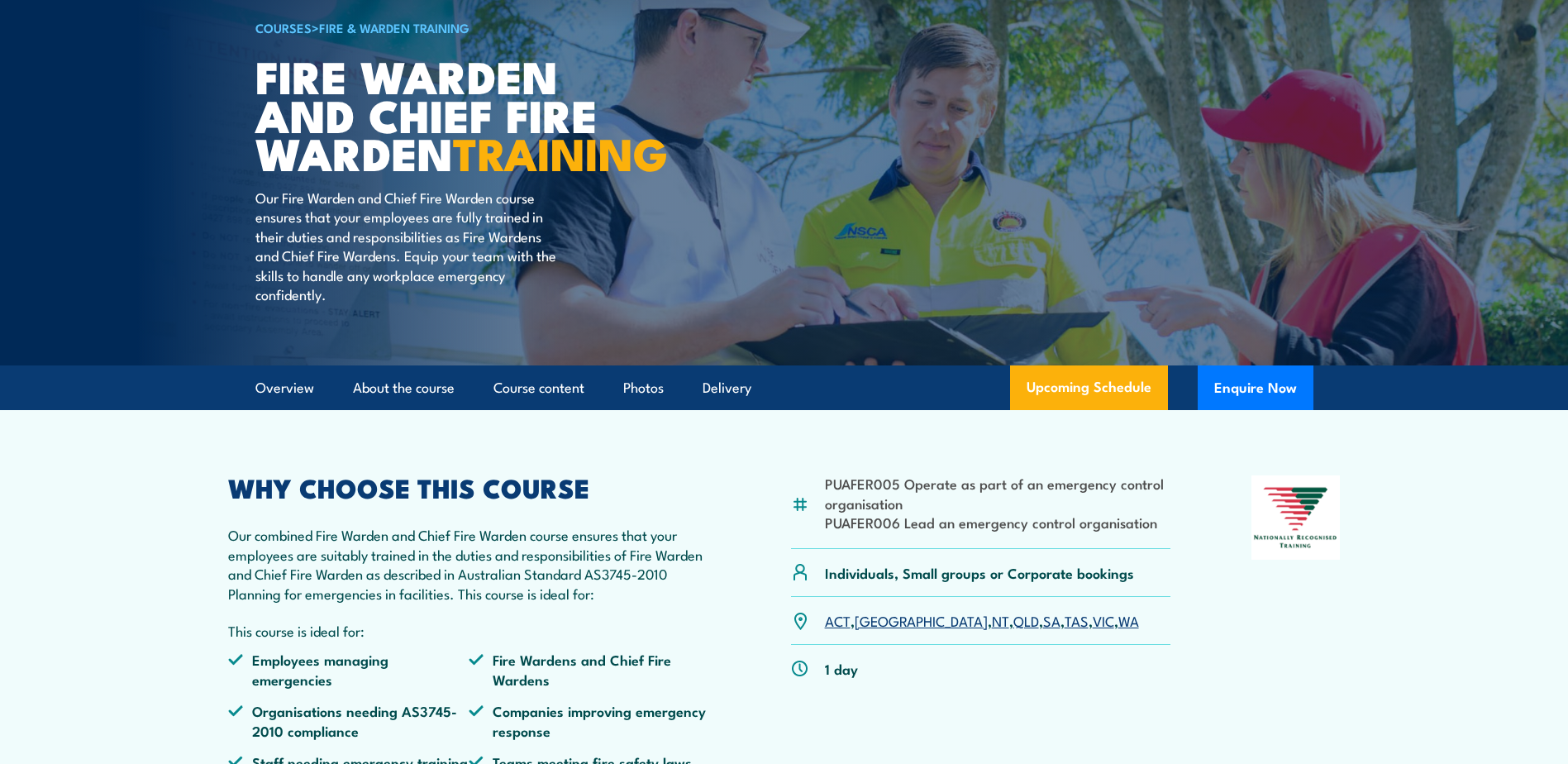
scroll to position [248, 0]
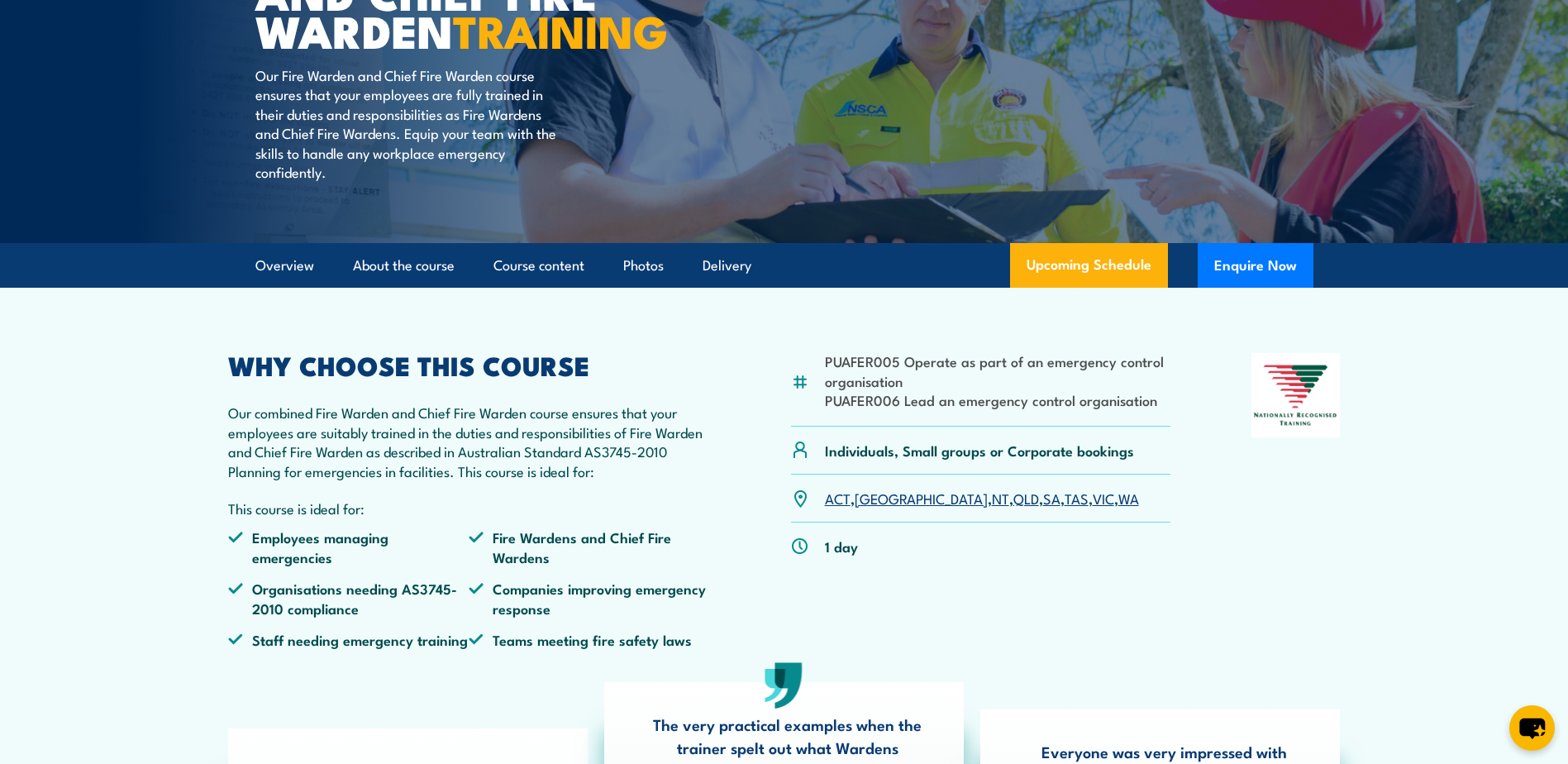
click at [878, 508] on link "NSW" at bounding box center [922, 498] width 134 height 20
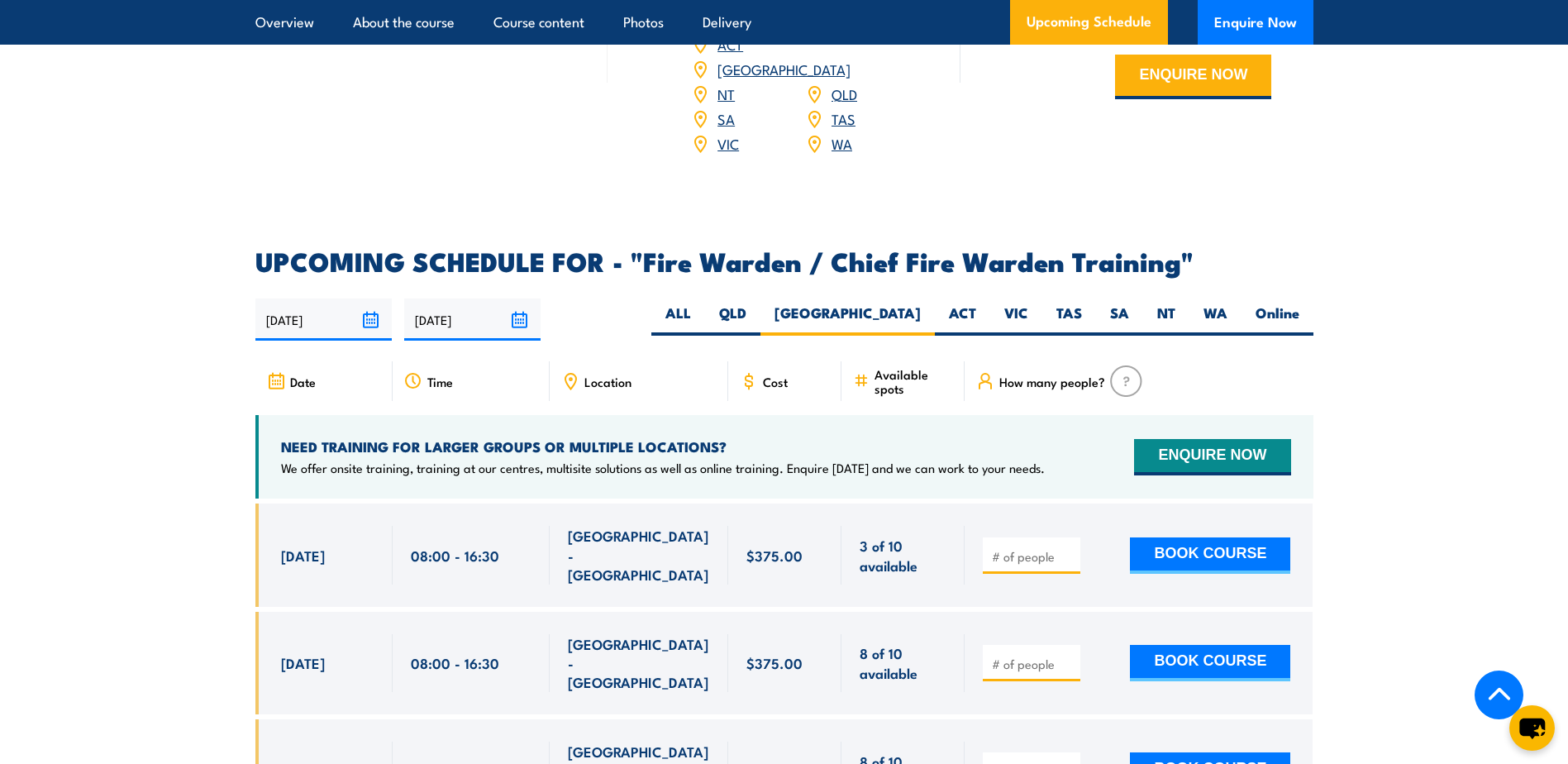
scroll to position [2682, 0]
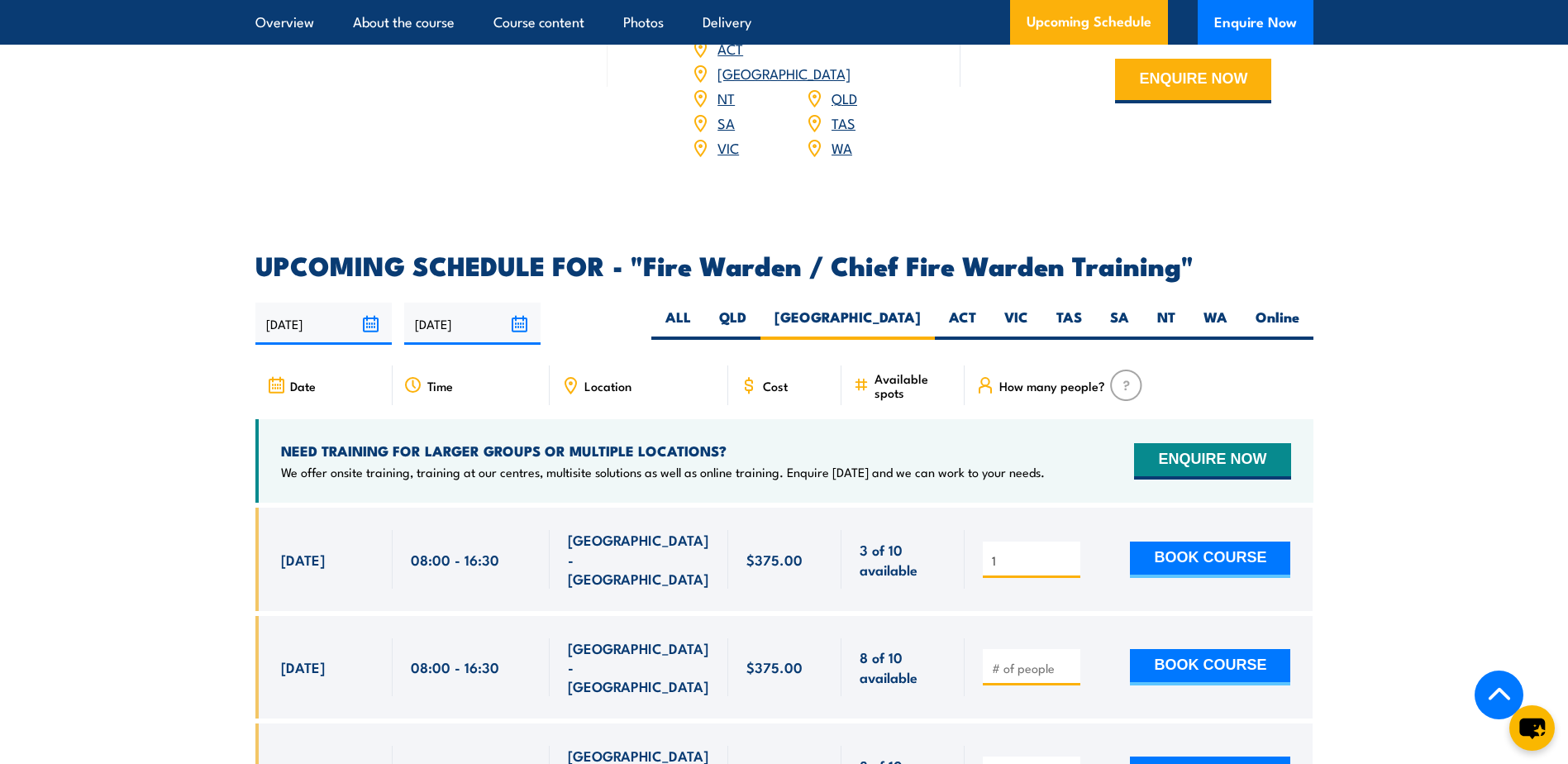
type input "1"
click at [1070, 553] on input "1" at bounding box center [1033, 561] width 83 height 17
click at [1186, 550] on button "BOOK COURSE" at bounding box center [1210, 560] width 160 height 36
